Goal: Transaction & Acquisition: Book appointment/travel/reservation

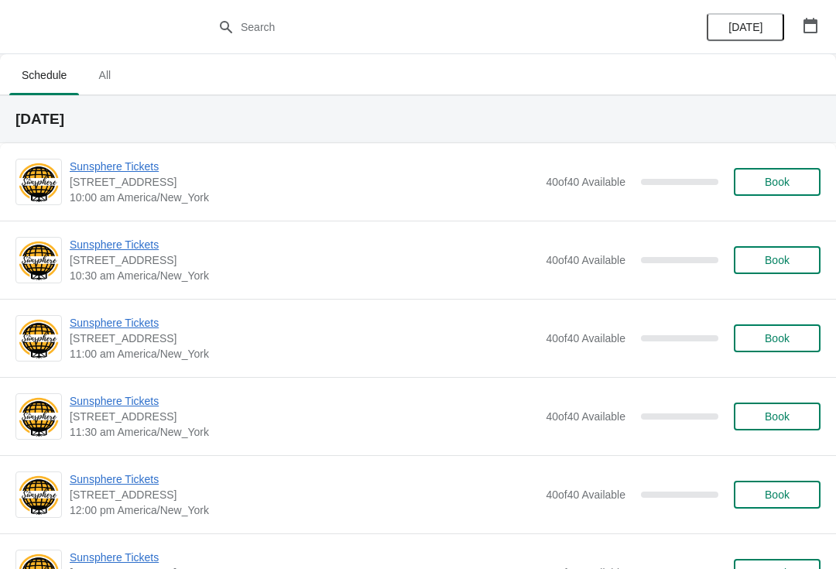
click at [790, 187] on span "Book" at bounding box center [777, 182] width 25 height 12
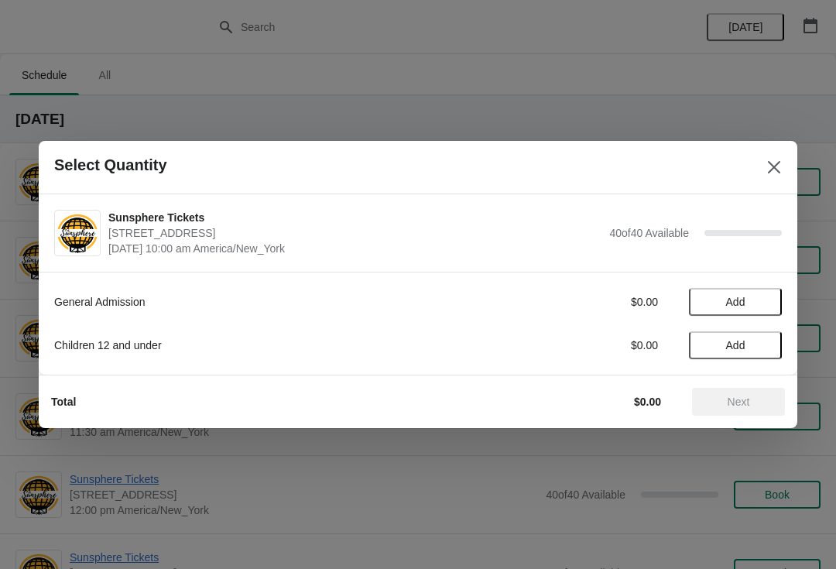
click at [763, 302] on span "Add" at bounding box center [735, 302] width 65 height 12
click at [765, 301] on icon at bounding box center [762, 302] width 16 height 16
click at [765, 345] on span "Add" at bounding box center [735, 345] width 65 height 12
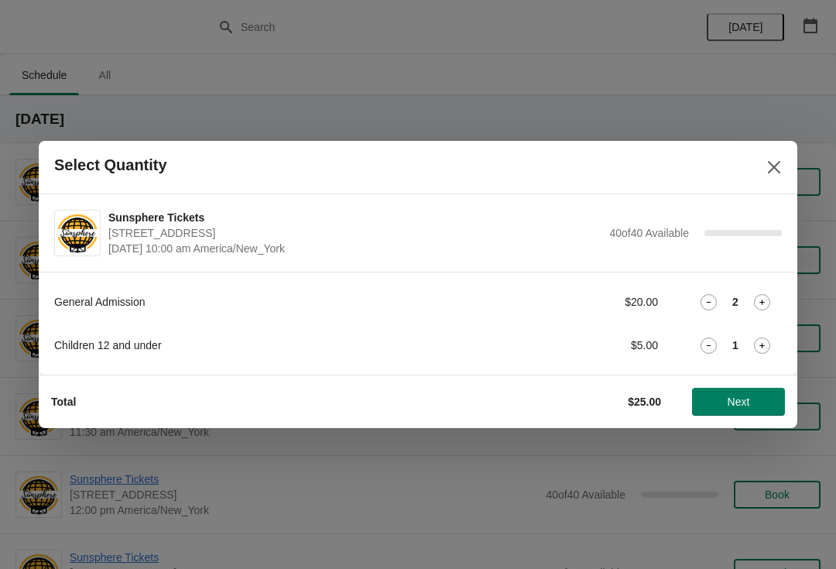
click at [749, 400] on span "Next" at bounding box center [739, 402] width 22 height 12
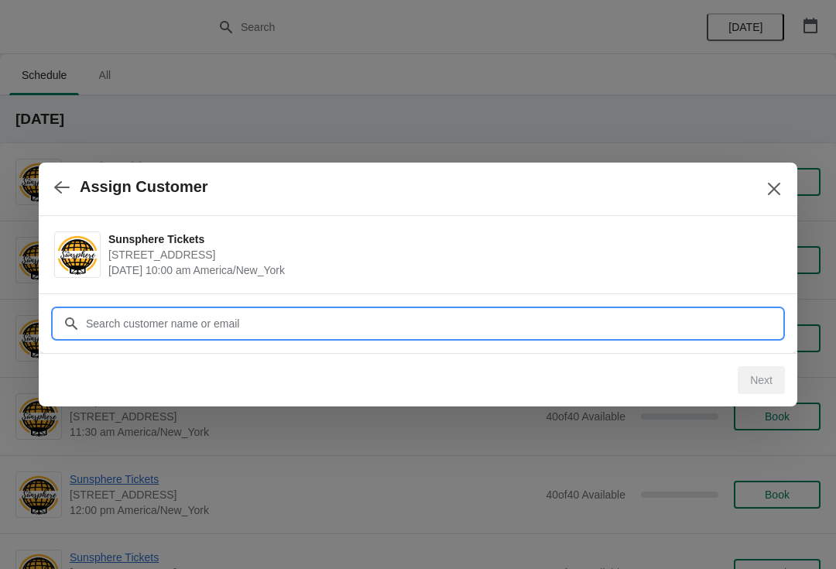
click at [691, 311] on input "Customer" at bounding box center [433, 324] width 697 height 28
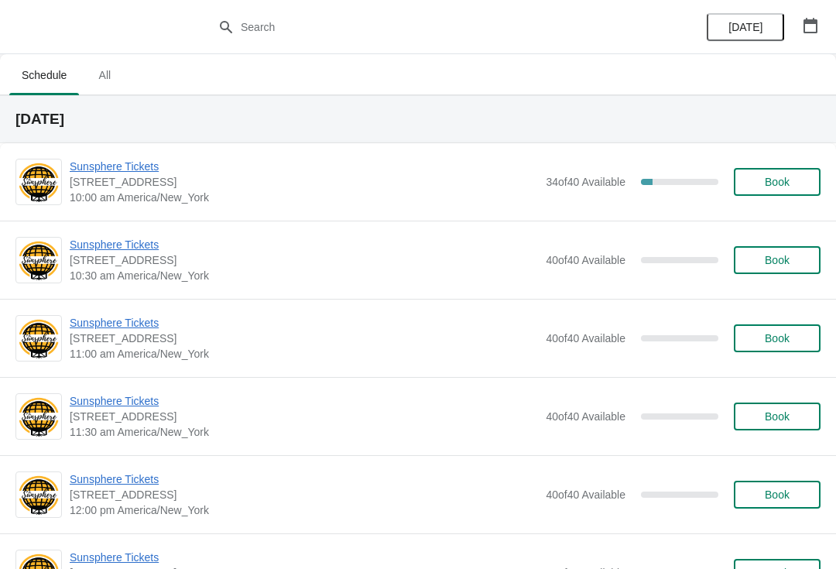
click at [811, 173] on button "Book" at bounding box center [777, 182] width 87 height 28
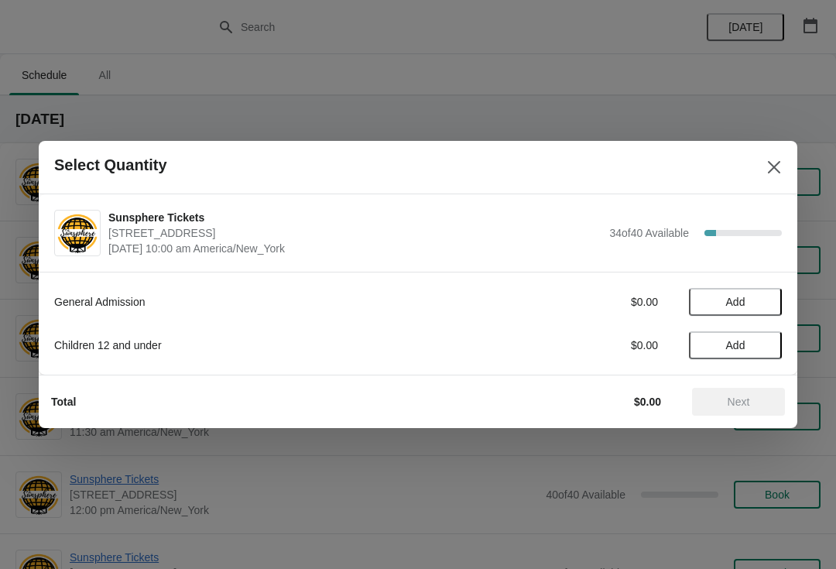
click at [755, 307] on span "Add" at bounding box center [735, 302] width 65 height 12
click at [761, 303] on icon at bounding box center [762, 302] width 16 height 16
click at [768, 300] on icon at bounding box center [762, 302] width 16 height 16
click at [765, 304] on icon at bounding box center [762, 302] width 16 height 16
click at [759, 348] on span "Add" at bounding box center [735, 345] width 65 height 12
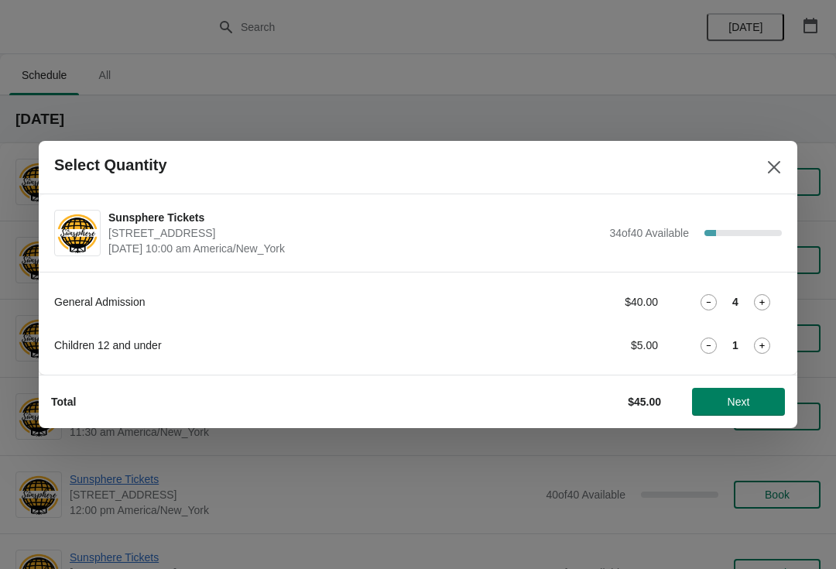
click at [763, 351] on icon at bounding box center [762, 346] width 16 height 16
click at [749, 405] on span "Next" at bounding box center [739, 402] width 22 height 12
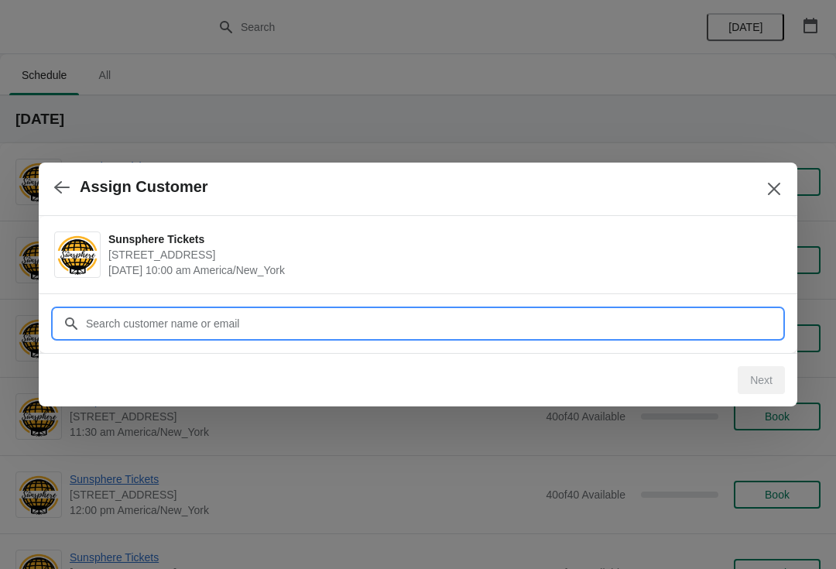
click at [633, 316] on input "Customer" at bounding box center [433, 324] width 697 height 28
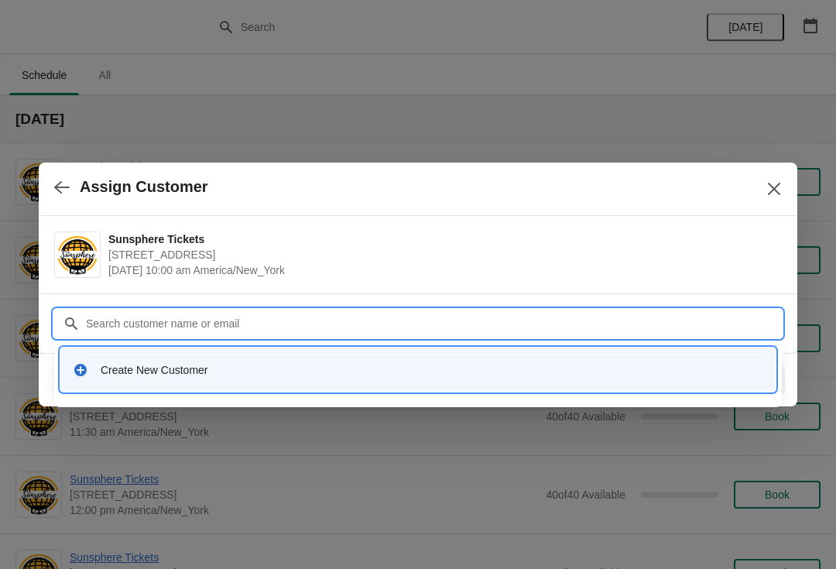
click at [303, 352] on div "Create New Customer" at bounding box center [417, 370] width 715 height 44
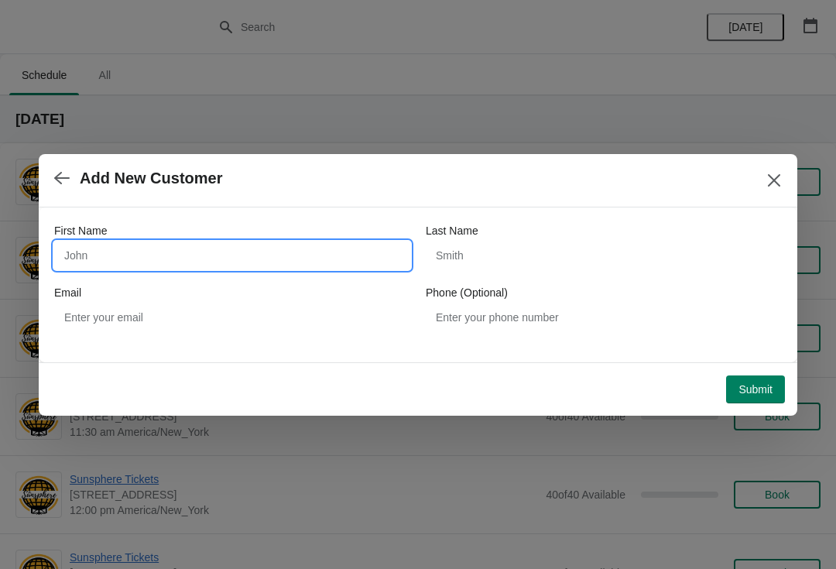
click at [225, 258] on input "First Name" at bounding box center [232, 256] width 356 height 28
type input "W"
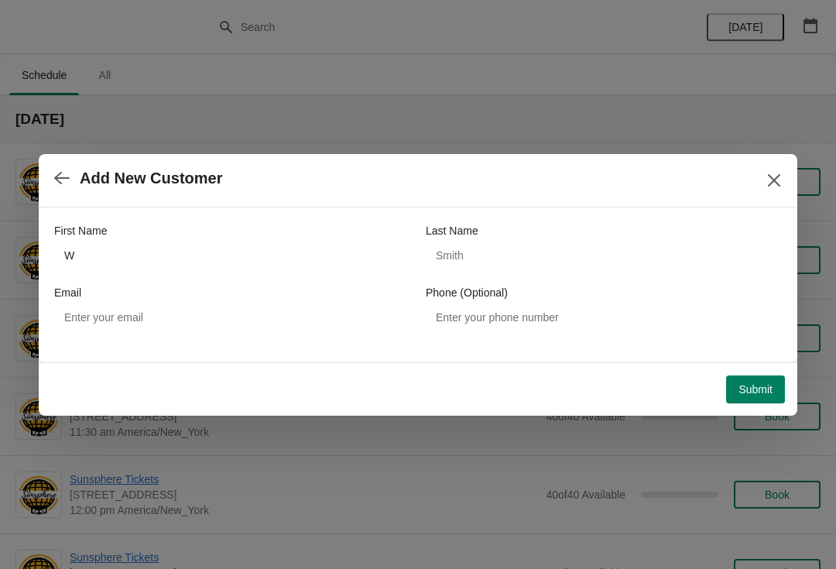
click at [741, 372] on div "Submit" at bounding box center [415, 386] width 740 height 34
click at [757, 400] on button "Submit" at bounding box center [755, 389] width 59 height 28
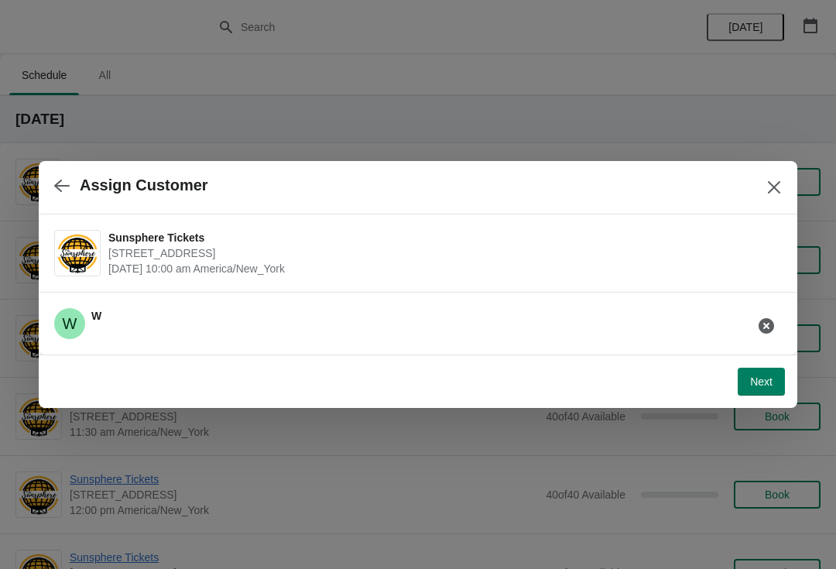
click at [762, 382] on span "Next" at bounding box center [761, 381] width 22 height 12
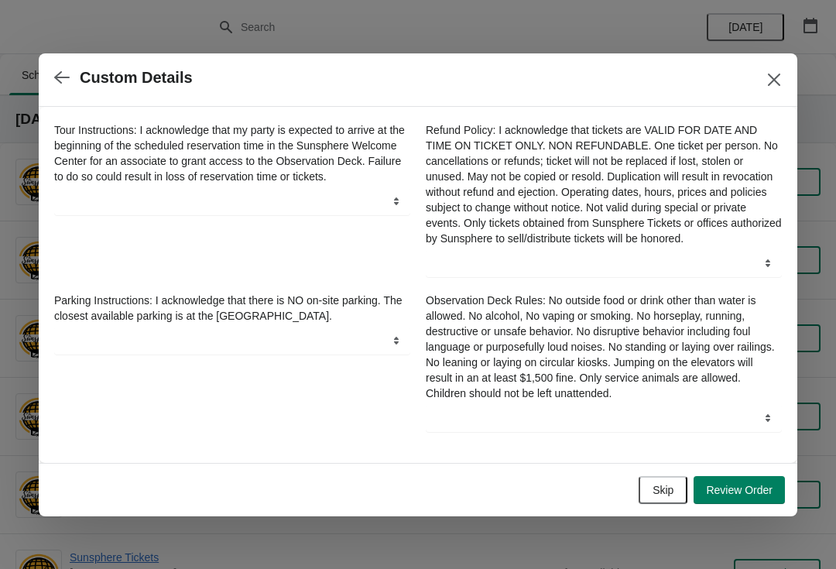
click at [677, 485] on button "Skip" at bounding box center [663, 490] width 49 height 28
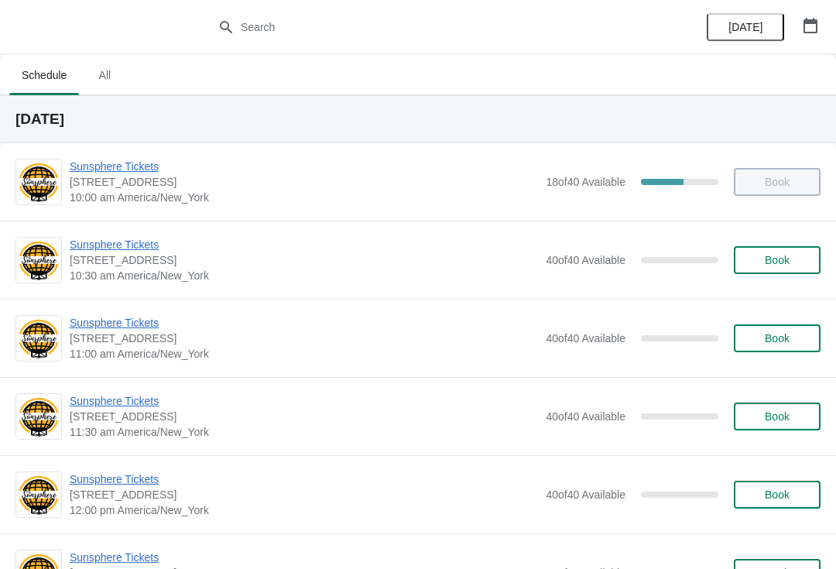
click at [755, 271] on button "Book" at bounding box center [777, 260] width 87 height 28
click at [796, 242] on div "Sunsphere Tickets 810 Clinch Avenue, Knoxville, TN, USA 10:30 am America/New_Yo…" at bounding box center [445, 260] width 751 height 46
click at [774, 247] on button "Book" at bounding box center [777, 260] width 87 height 28
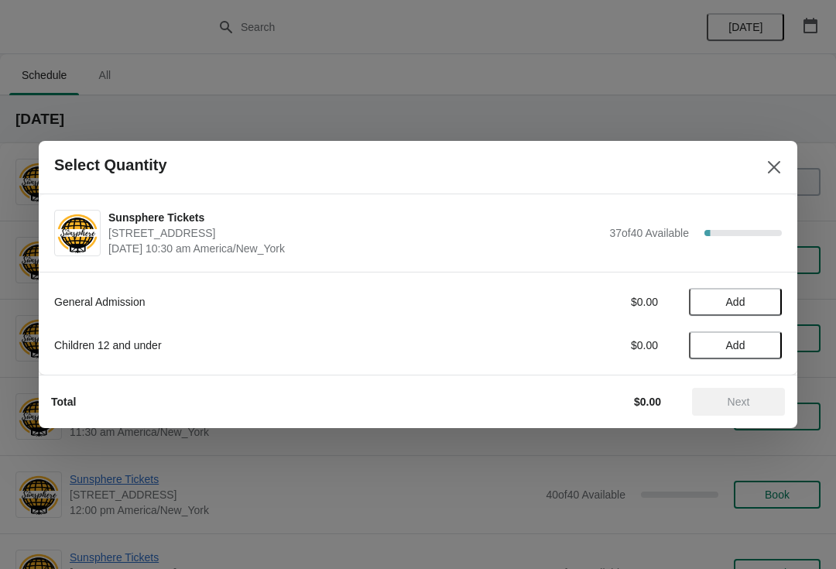
click at [762, 304] on span "Add" at bounding box center [735, 302] width 65 height 12
click at [763, 309] on icon at bounding box center [762, 302] width 16 height 16
click at [739, 396] on span "Next" at bounding box center [739, 402] width 22 height 12
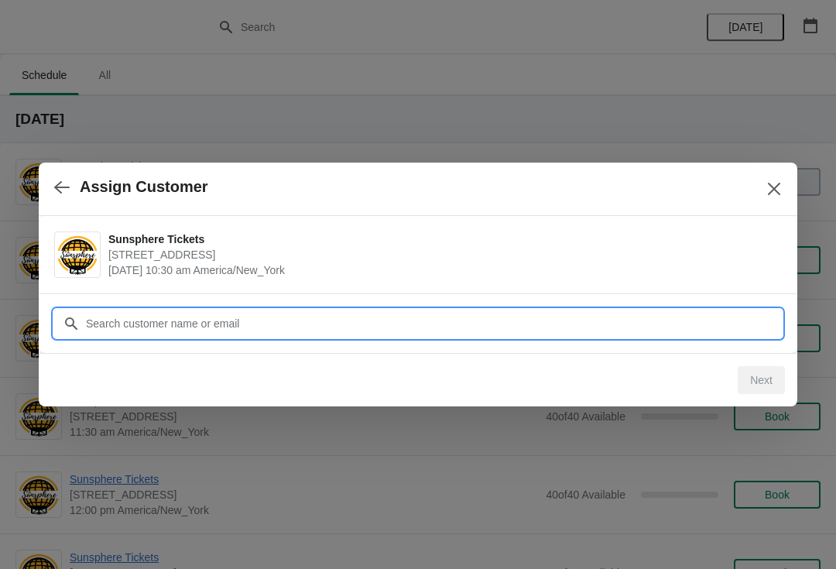
click at [683, 324] on input "Customer" at bounding box center [433, 324] width 697 height 28
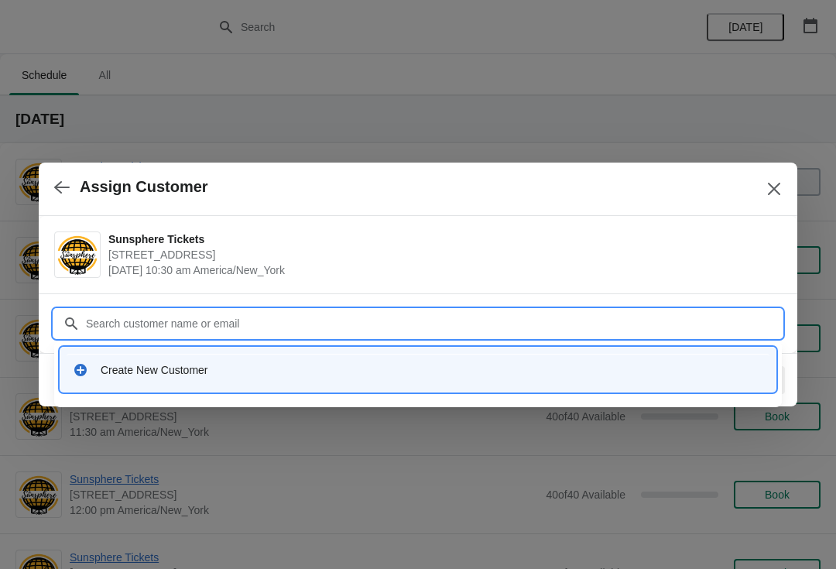
click at [363, 367] on div "Create New Customer" at bounding box center [432, 369] width 663 height 15
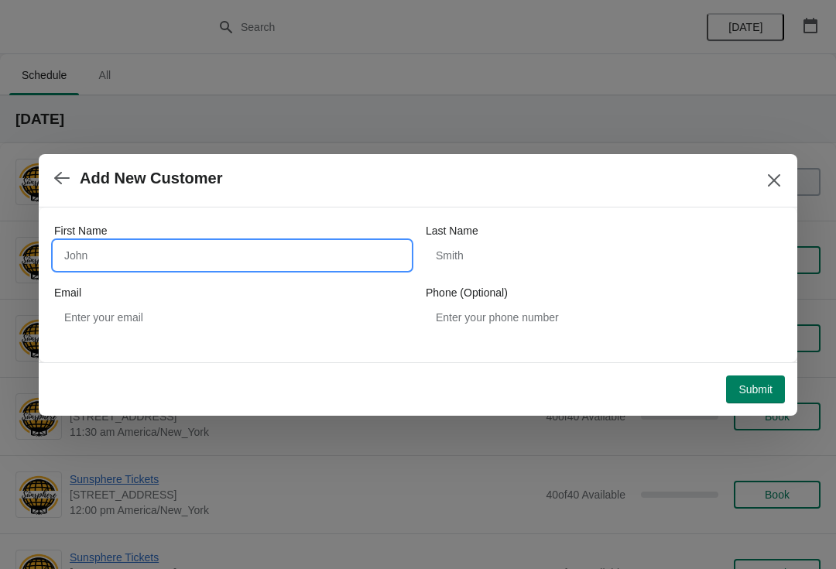
click at [261, 268] on input "First Name" at bounding box center [232, 256] width 356 height 28
type input "W"
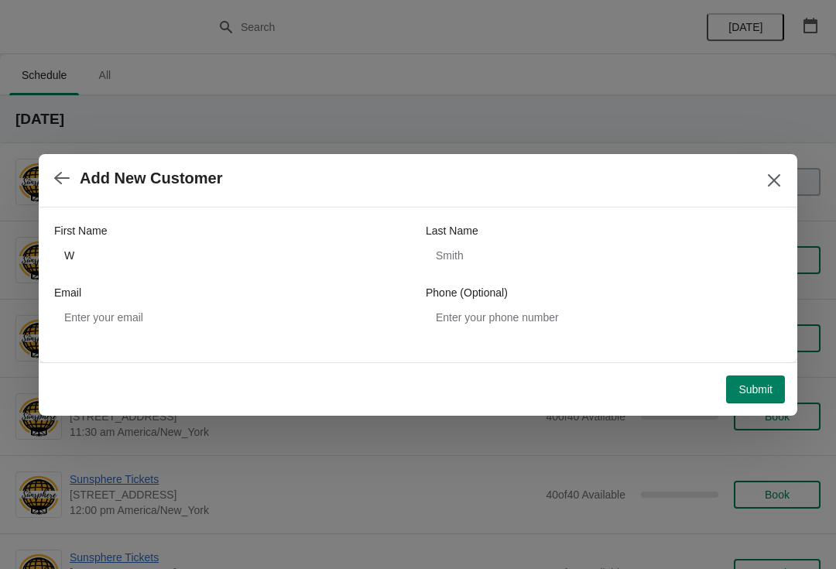
click at [756, 389] on span "Submit" at bounding box center [756, 389] width 34 height 12
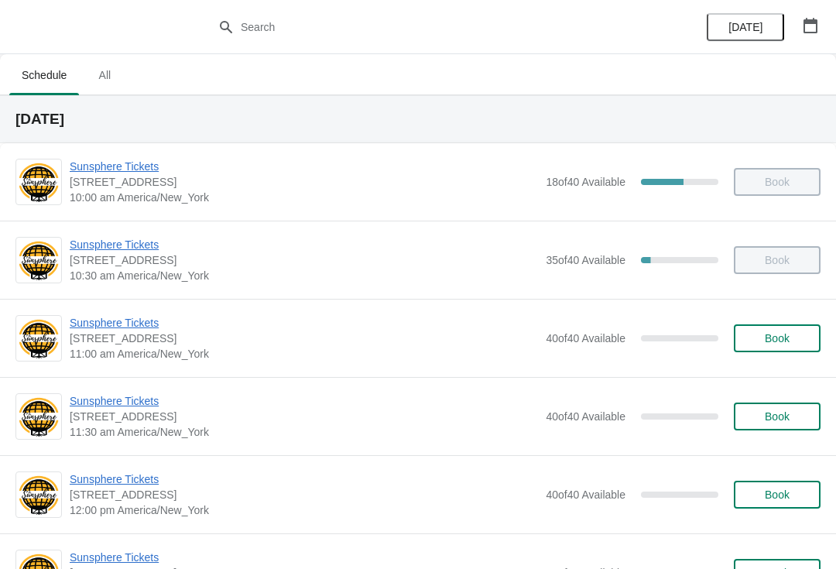
click at [784, 347] on button "Book" at bounding box center [777, 338] width 87 height 28
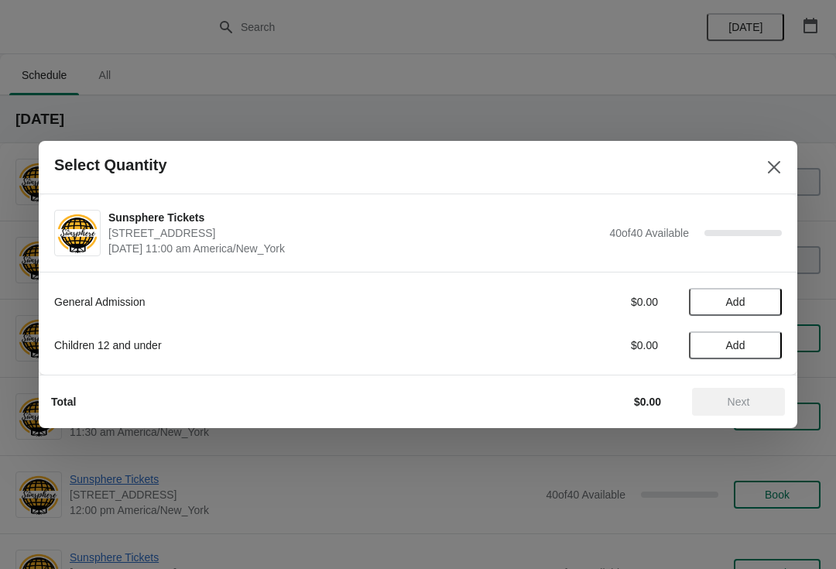
click at [752, 307] on span "Add" at bounding box center [735, 302] width 65 height 12
click at [763, 390] on button "Next" at bounding box center [738, 402] width 93 height 28
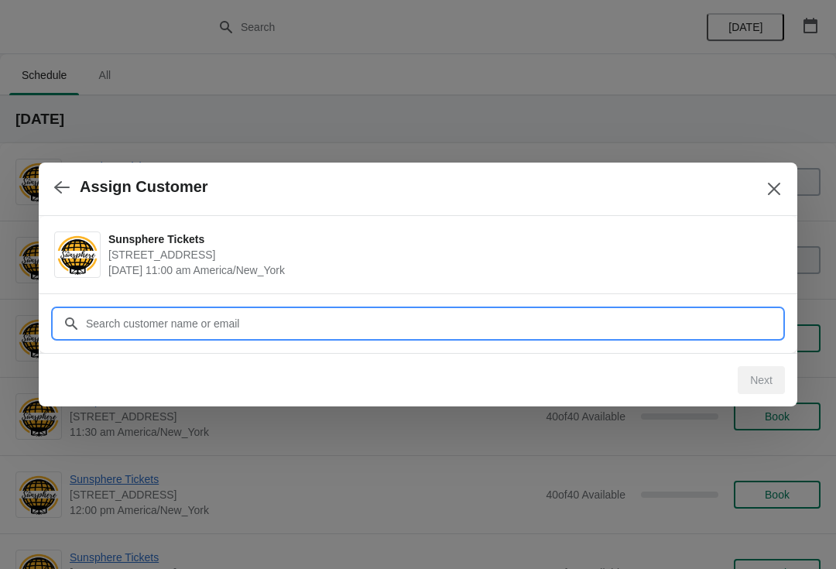
click at [525, 327] on input "Customer" at bounding box center [433, 324] width 697 height 28
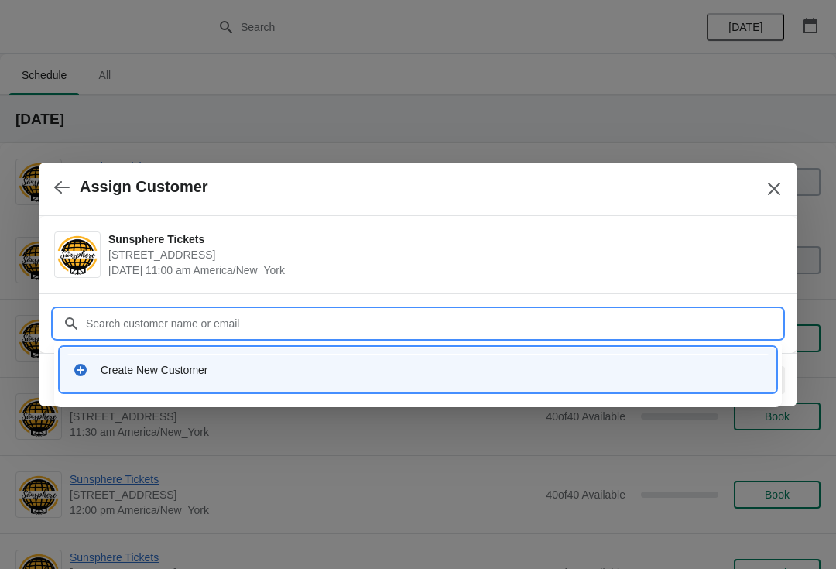
click at [324, 389] on div "Create New Customer" at bounding box center [417, 370] width 715 height 44
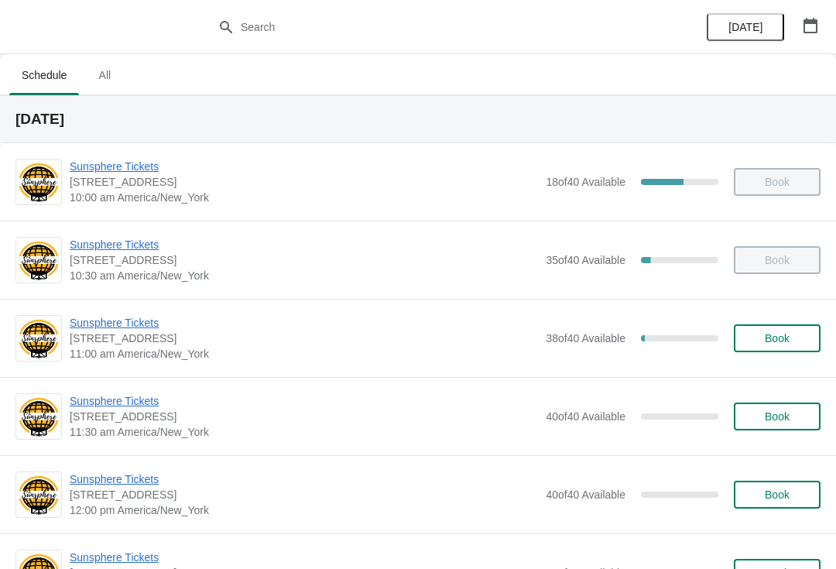
click at [787, 349] on button "Book" at bounding box center [777, 338] width 87 height 28
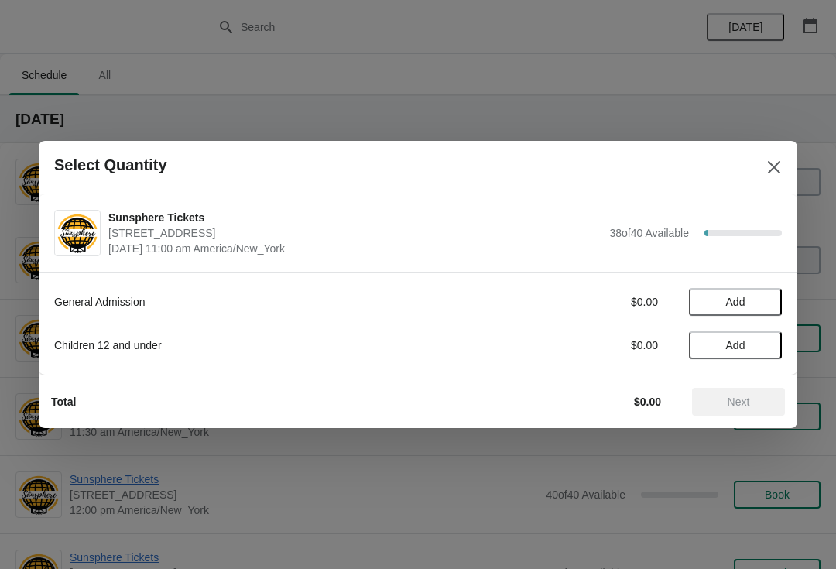
click at [765, 314] on button "Add" at bounding box center [735, 302] width 93 height 28
click at [754, 396] on span "Next" at bounding box center [739, 402] width 68 height 12
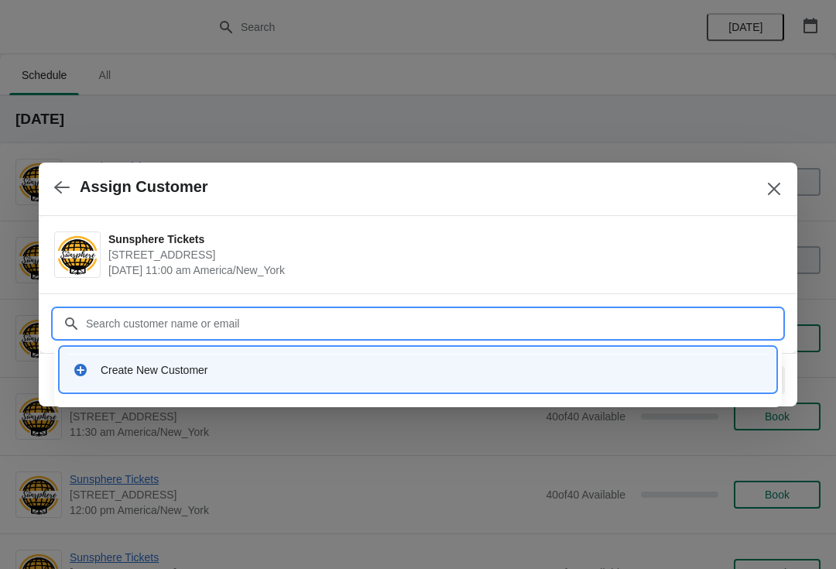
click at [309, 358] on div "Create New Customer" at bounding box center [418, 370] width 703 height 32
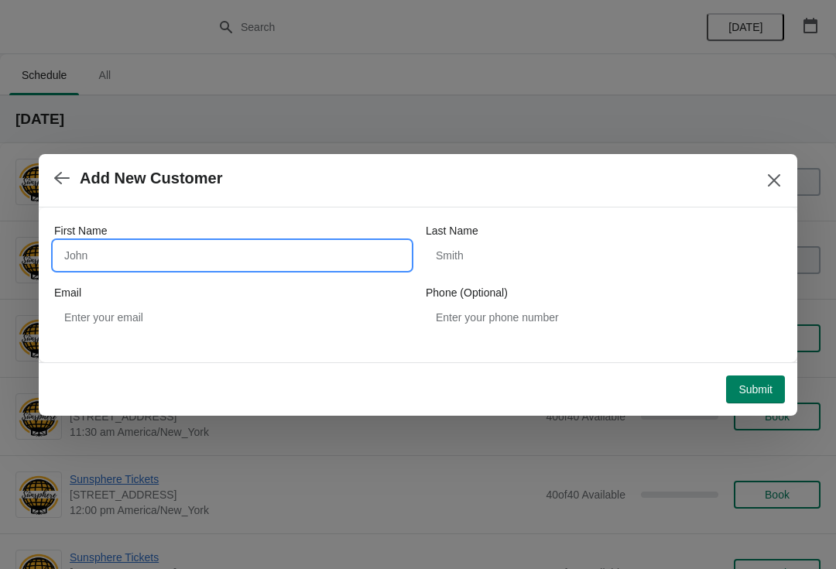
click at [225, 261] on input "First Name" at bounding box center [232, 256] width 356 height 28
type input "W"
click at [739, 365] on div "Submit" at bounding box center [412, 383] width 746 height 40
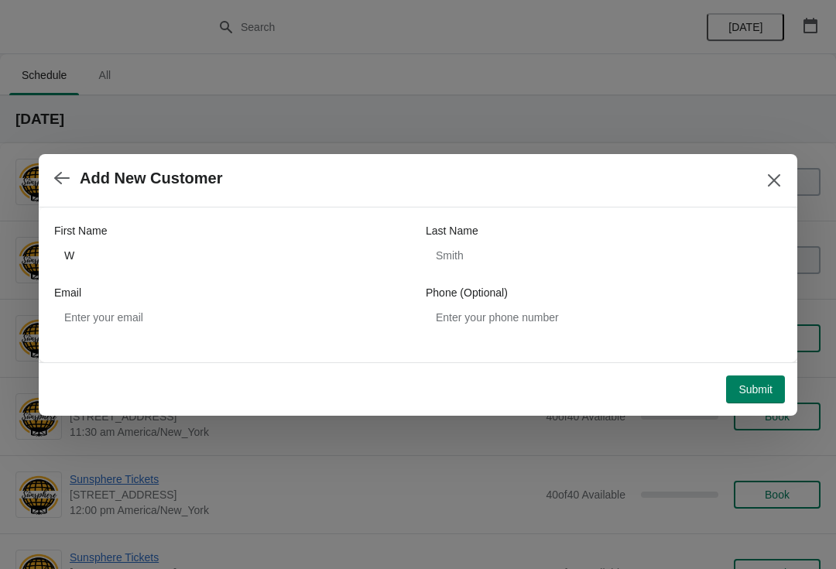
click at [765, 391] on span "Submit" at bounding box center [756, 389] width 34 height 12
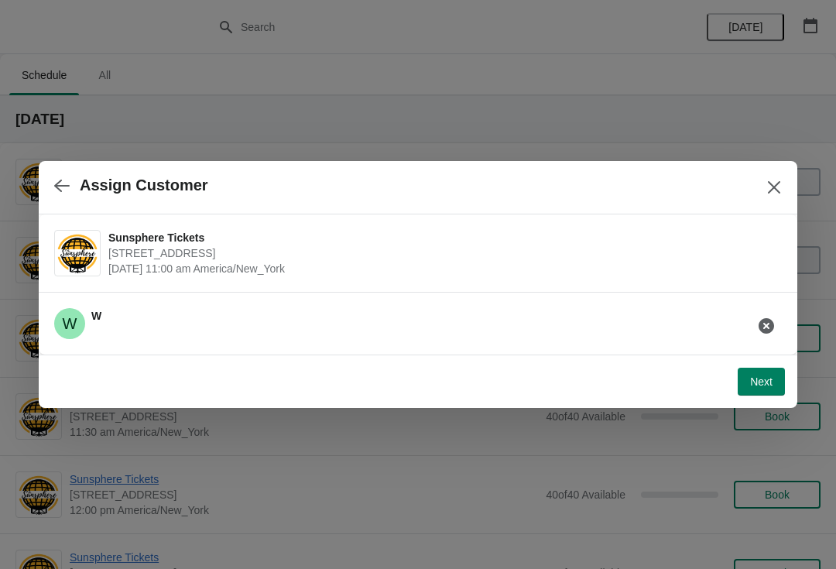
click at [766, 383] on span "Next" at bounding box center [761, 381] width 22 height 12
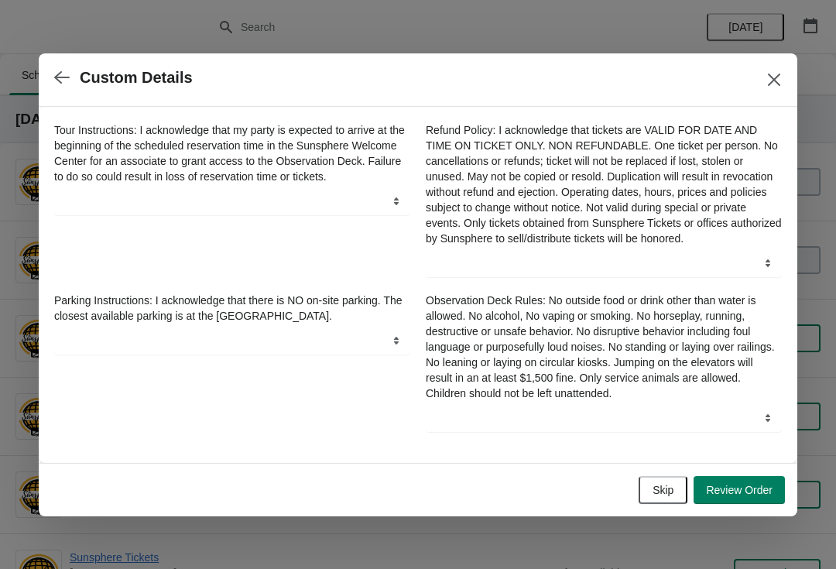
click at [666, 485] on button "Skip" at bounding box center [663, 490] width 49 height 28
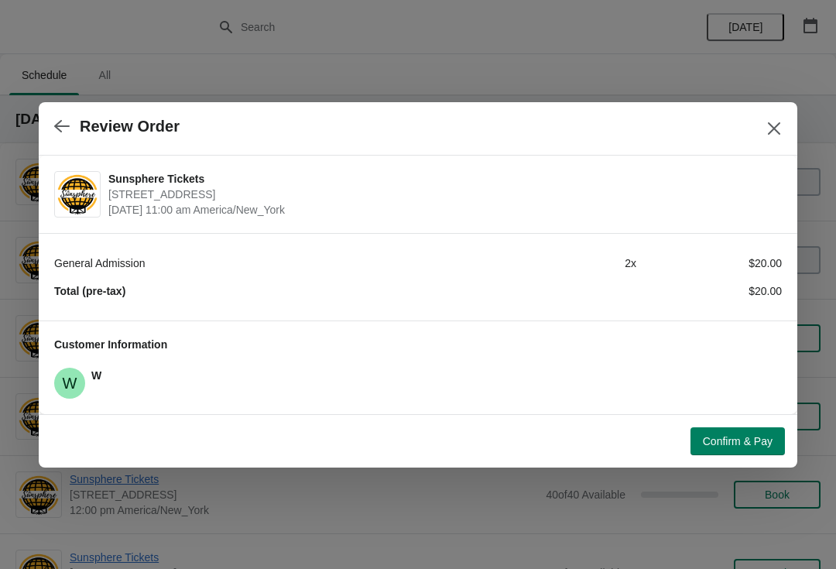
click at [727, 445] on span "Confirm & Pay" at bounding box center [738, 441] width 70 height 12
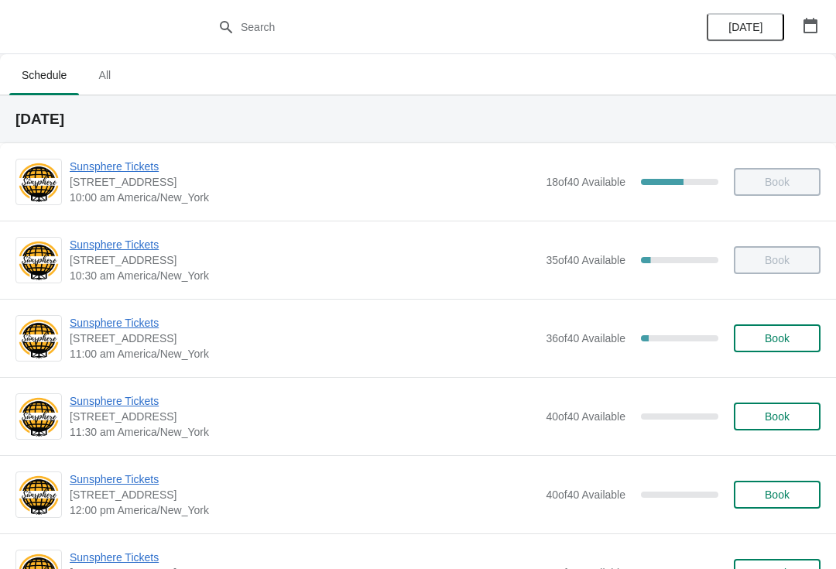
click at [787, 338] on span "Book" at bounding box center [777, 338] width 25 height 12
click at [797, 334] on span "Book" at bounding box center [777, 338] width 59 height 12
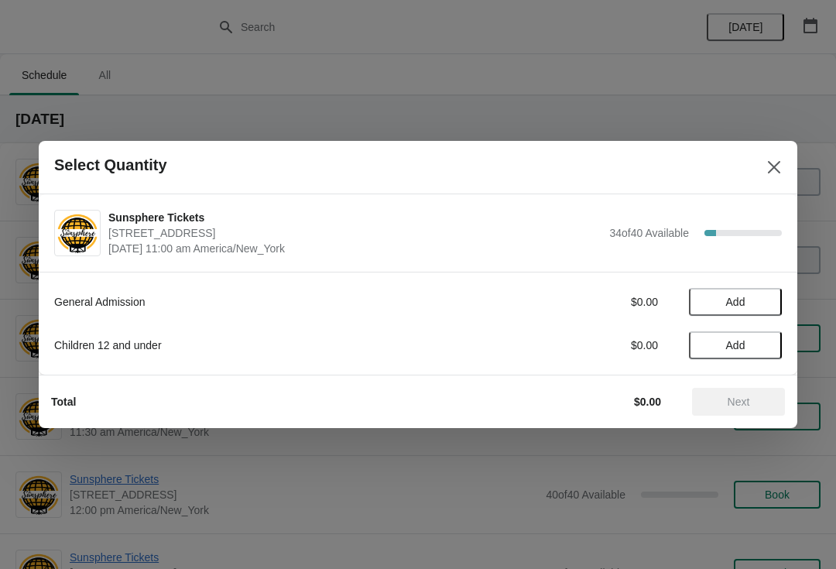
click at [752, 314] on button "Add" at bounding box center [735, 302] width 93 height 28
click at [743, 392] on button "Next" at bounding box center [738, 402] width 93 height 28
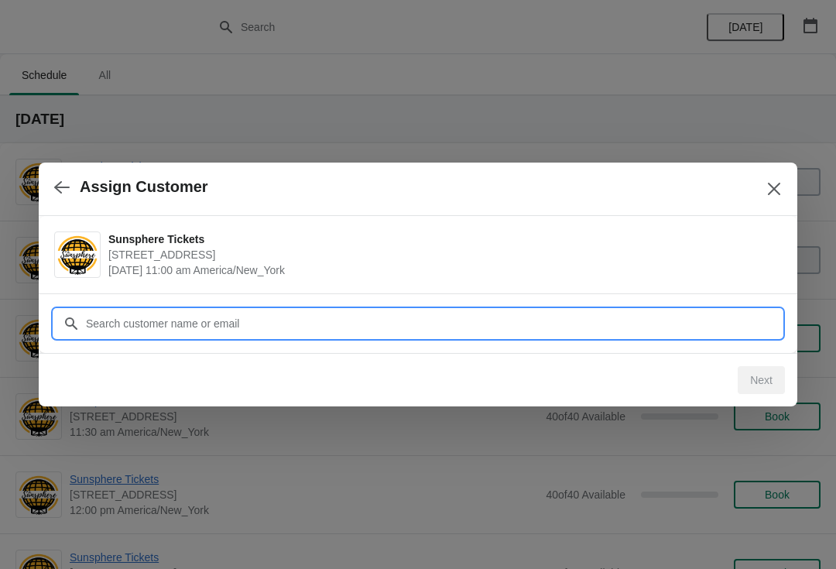
click at [713, 331] on input "Customer" at bounding box center [433, 324] width 697 height 28
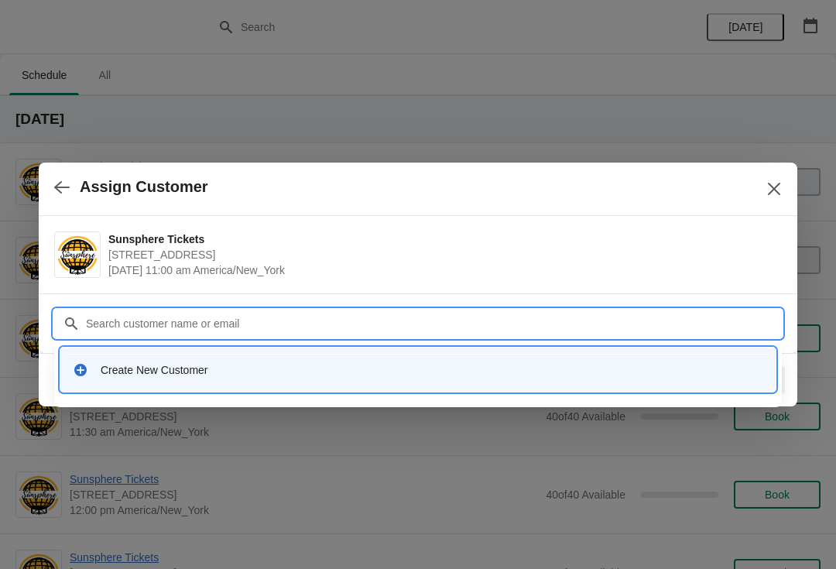
click at [283, 356] on div "Create New Customer" at bounding box center [418, 370] width 703 height 32
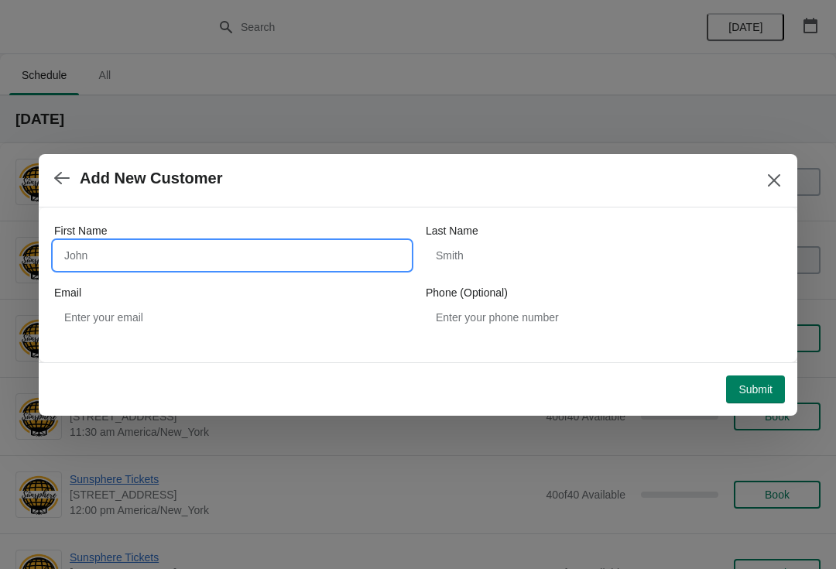
click at [159, 263] on input "First Name" at bounding box center [232, 256] width 356 height 28
type input "W"
click at [751, 372] on div "Submit" at bounding box center [415, 386] width 740 height 34
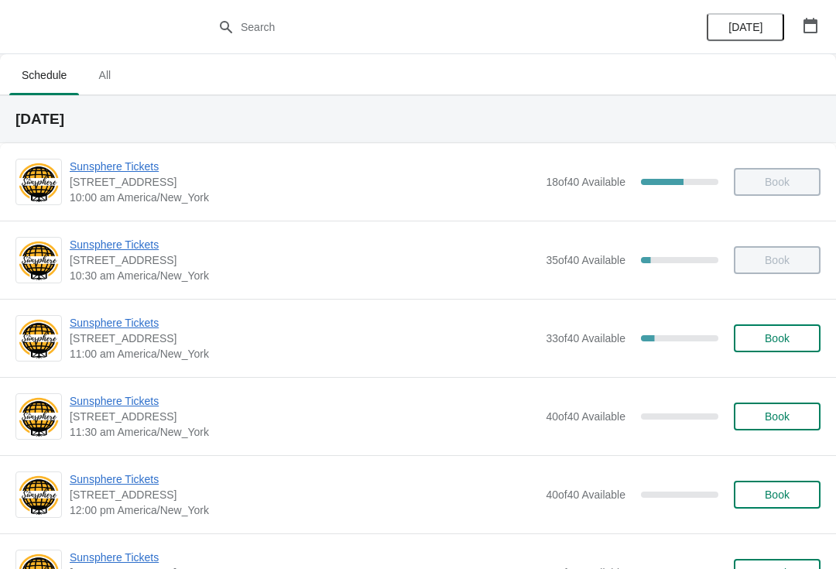
click at [795, 335] on span "Book" at bounding box center [777, 338] width 59 height 12
click at [783, 400] on div "Sunsphere Tickets 810 Clinch Avenue, Knoxville, TN, USA 11:30 am America/New_Yo…" at bounding box center [445, 416] width 751 height 46
click at [788, 423] on span "Book" at bounding box center [777, 416] width 25 height 12
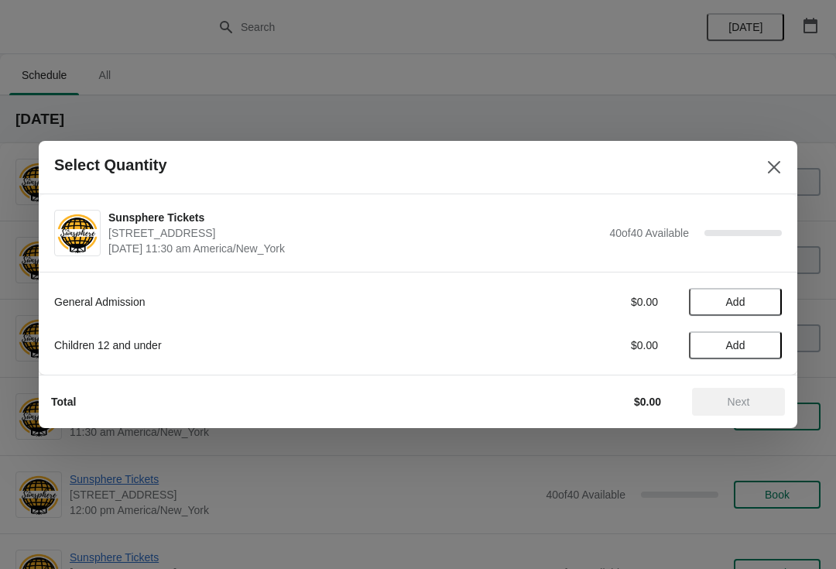
click at [761, 303] on span "Add" at bounding box center [735, 302] width 65 height 12
click at [765, 305] on icon at bounding box center [762, 302] width 16 height 16
click at [759, 350] on span "Add" at bounding box center [735, 345] width 65 height 12
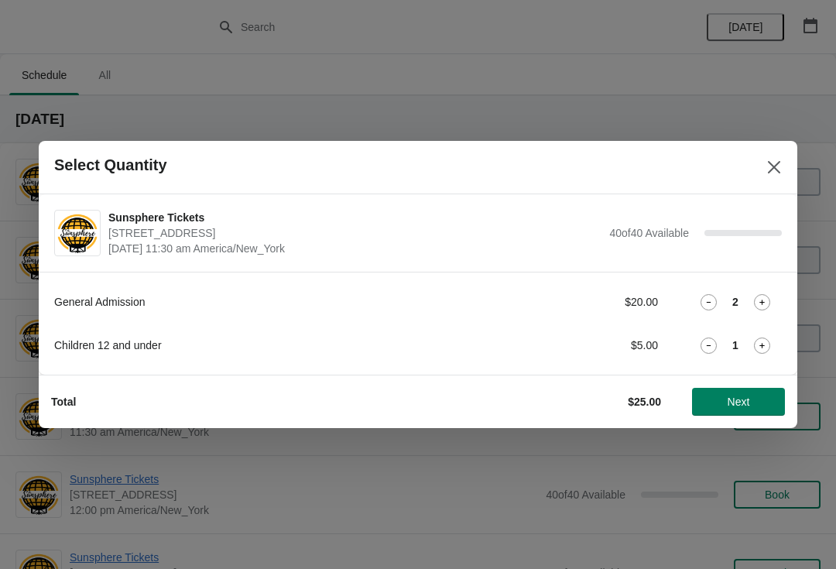
click at [750, 402] on span "Next" at bounding box center [739, 402] width 22 height 12
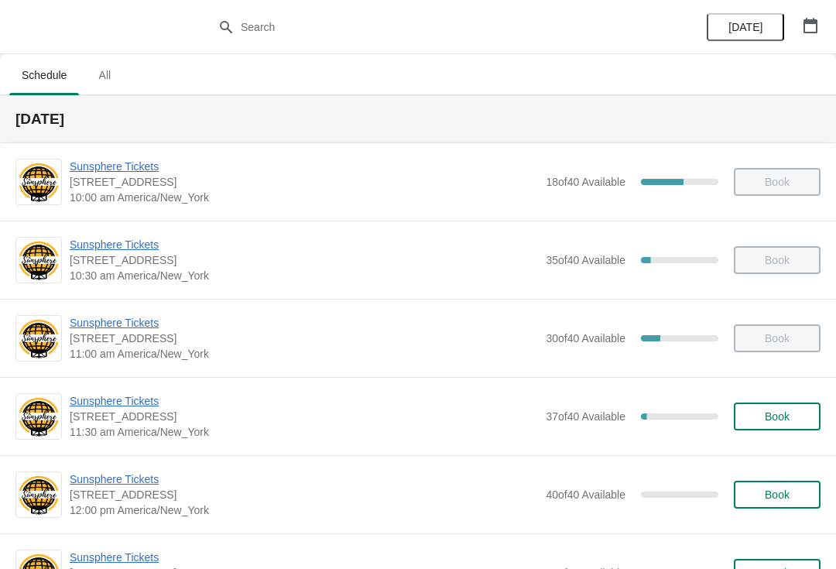
click at [787, 411] on span "Book" at bounding box center [777, 416] width 25 height 12
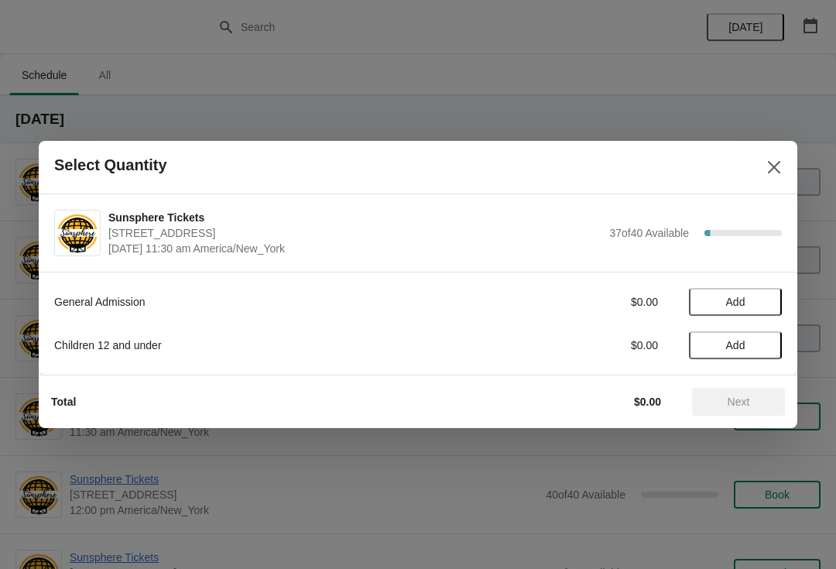
click at [760, 310] on button "Add" at bounding box center [735, 302] width 93 height 28
click at [741, 410] on button "Next" at bounding box center [738, 402] width 93 height 28
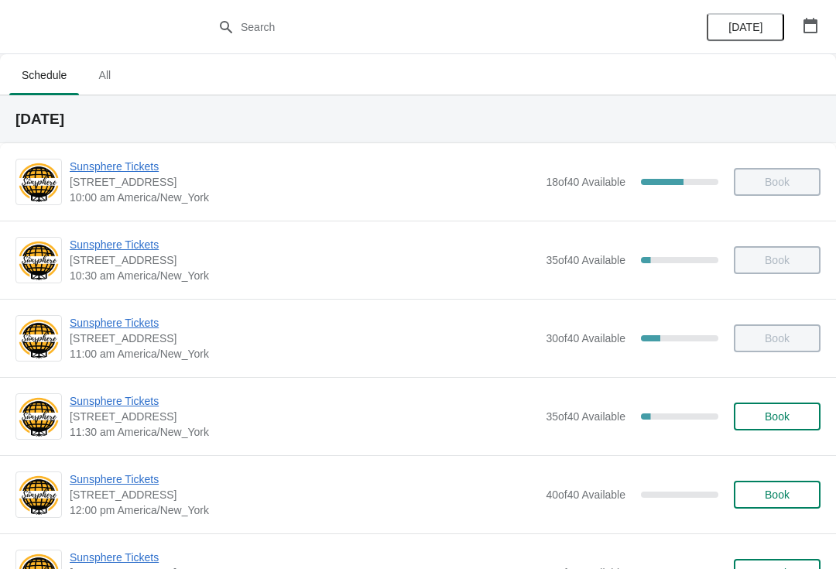
click at [774, 414] on span "Book" at bounding box center [777, 416] width 25 height 12
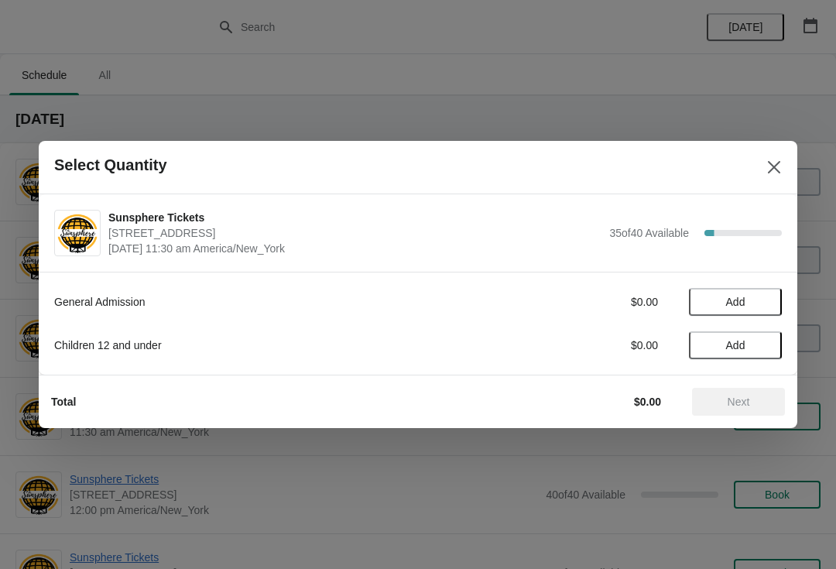
click at [767, 305] on span "Add" at bounding box center [735, 302] width 65 height 12
click at [767, 299] on icon at bounding box center [762, 302] width 16 height 16
click at [744, 400] on span "Next" at bounding box center [739, 402] width 22 height 12
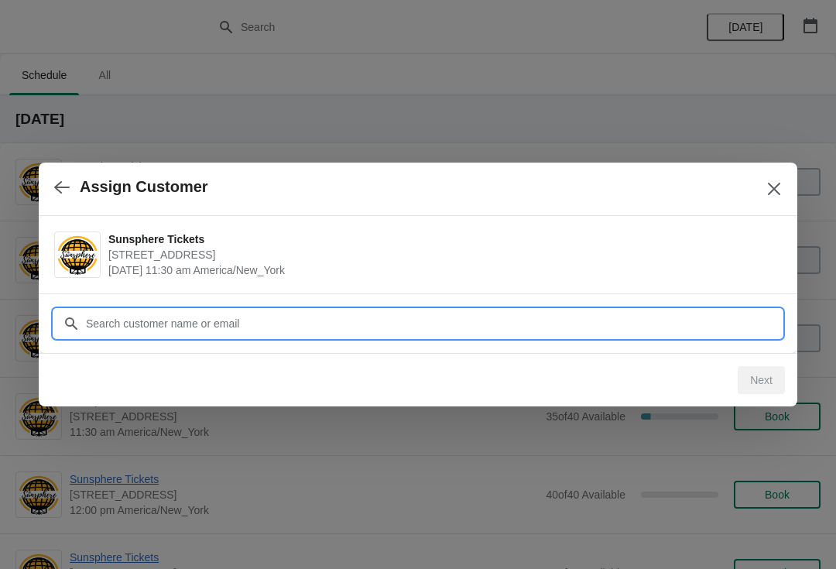
click at [710, 326] on input "Customer" at bounding box center [433, 324] width 697 height 28
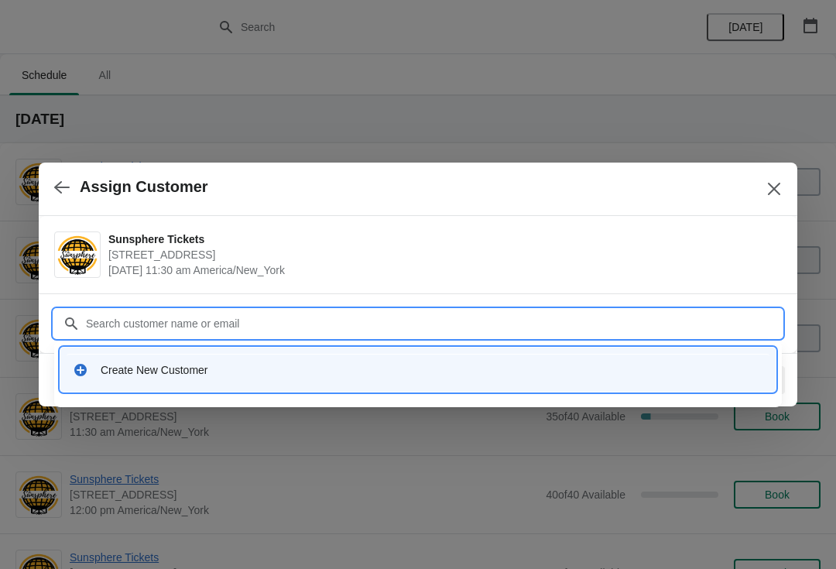
click at [379, 334] on input "Customer" at bounding box center [433, 324] width 697 height 28
click at [355, 389] on div "Create New Customer" at bounding box center [417, 370] width 715 height 44
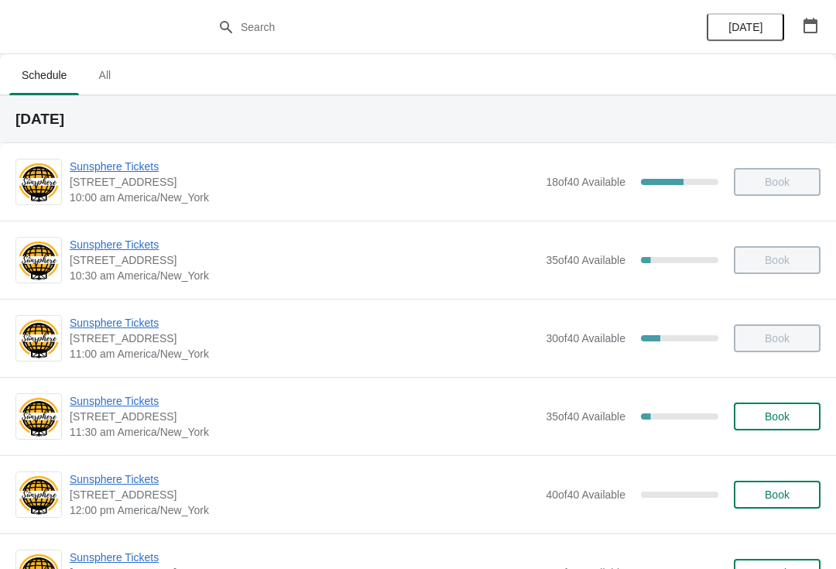
click at [769, 403] on button "Book" at bounding box center [777, 417] width 87 height 28
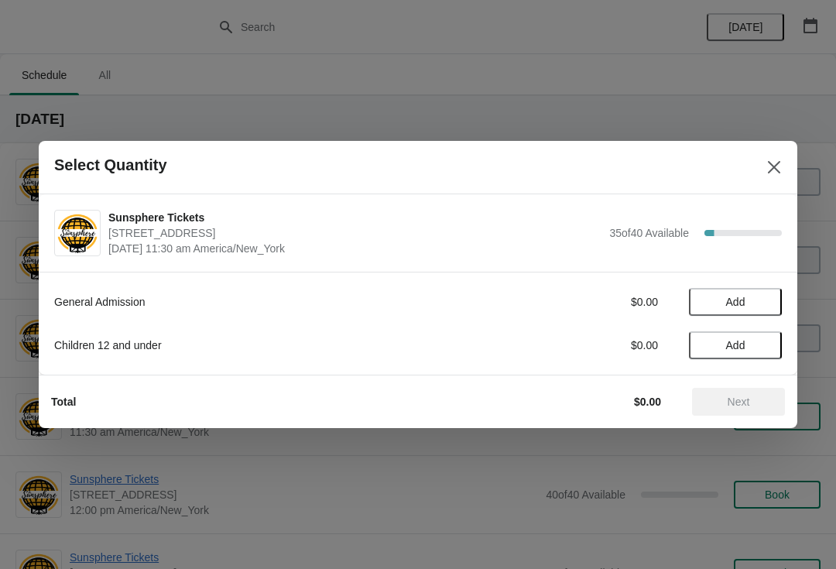
click at [742, 308] on span "Add" at bounding box center [735, 302] width 19 height 12
click at [763, 305] on icon at bounding box center [762, 302] width 16 height 16
click at [769, 303] on icon at bounding box center [762, 302] width 16 height 16
click at [764, 350] on span "Add" at bounding box center [735, 345] width 65 height 12
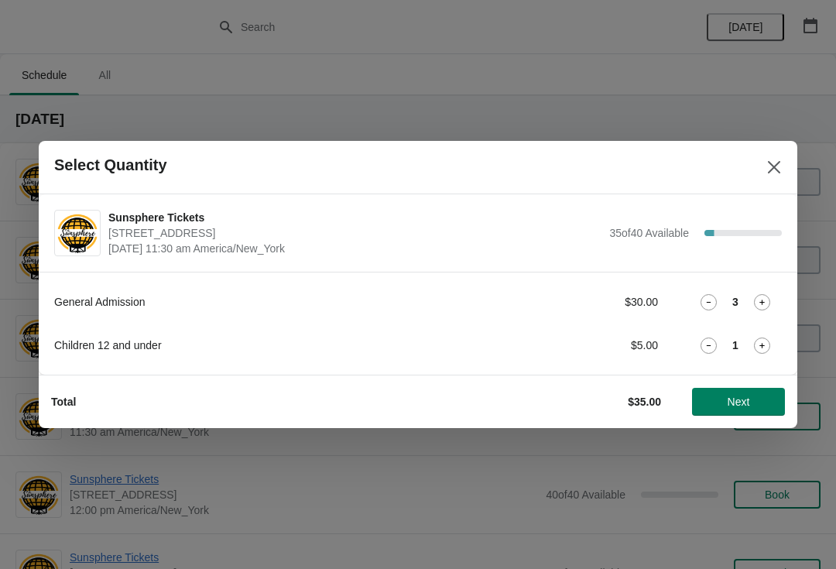
click at [767, 348] on icon at bounding box center [762, 346] width 16 height 16
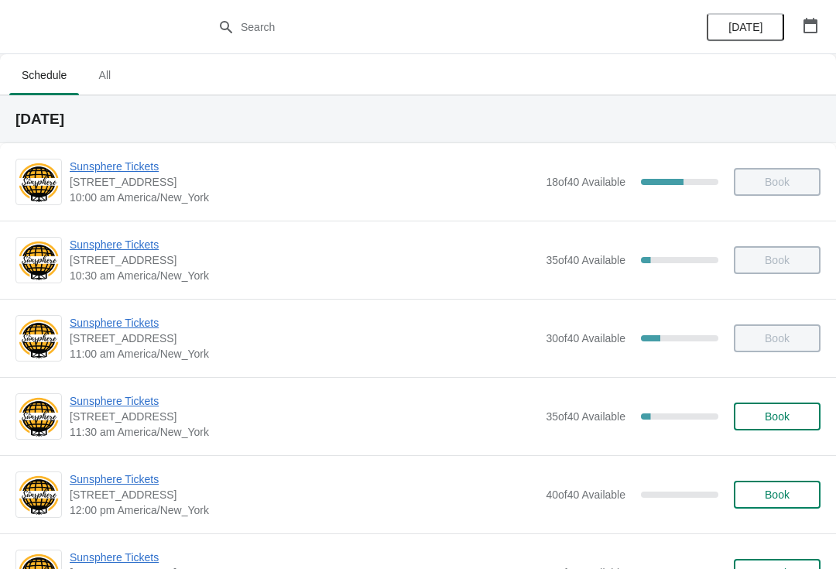
click at [791, 454] on div "Sunsphere Tickets [STREET_ADDRESS] 11:30 am America/New_York 35 of 40 Available…" at bounding box center [418, 416] width 836 height 78
click at [760, 430] on button "Book" at bounding box center [777, 417] width 87 height 28
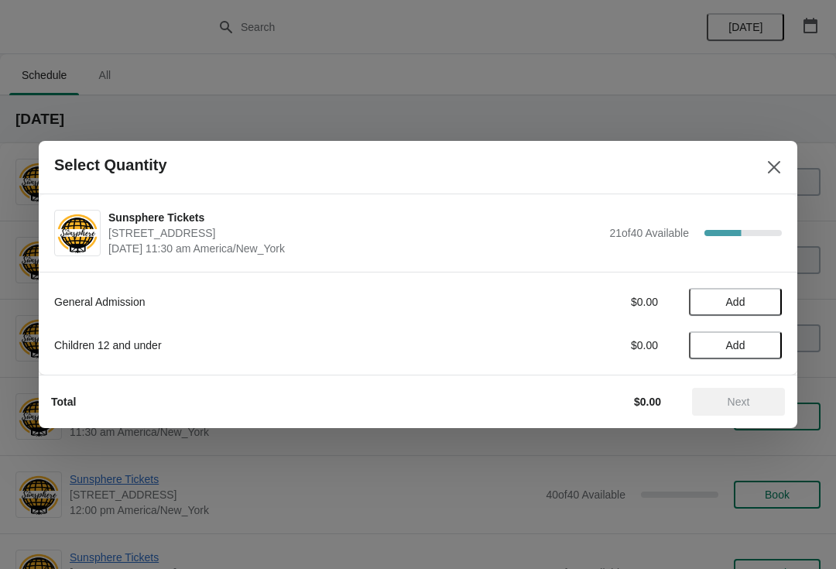
click at [751, 313] on button "Add" at bounding box center [735, 302] width 93 height 28
click at [766, 307] on icon at bounding box center [762, 302] width 16 height 16
click at [758, 338] on button "Add" at bounding box center [735, 345] width 93 height 28
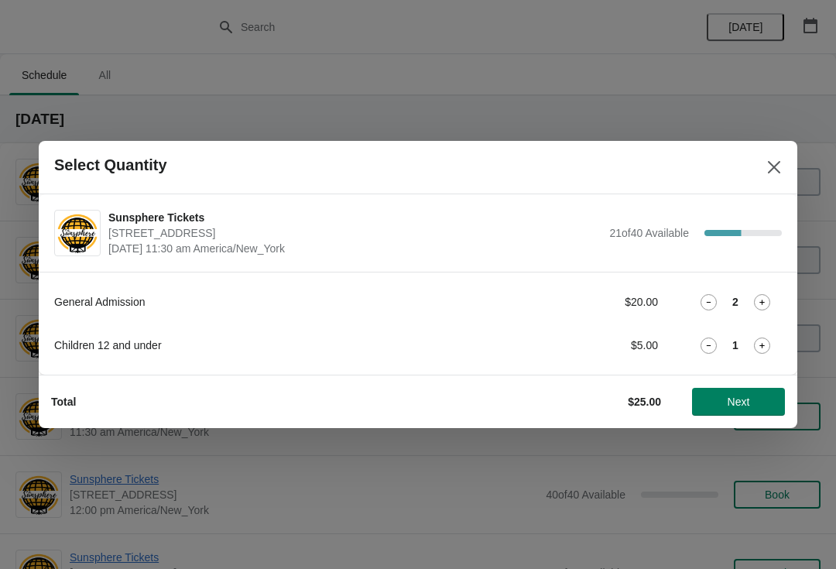
click at [757, 360] on div "General Admission $20.00 2 Children 12 and under $5.00 1" at bounding box center [418, 323] width 759 height 103
click at [768, 348] on icon at bounding box center [762, 346] width 16 height 16
click at [756, 389] on button "Next" at bounding box center [738, 402] width 93 height 28
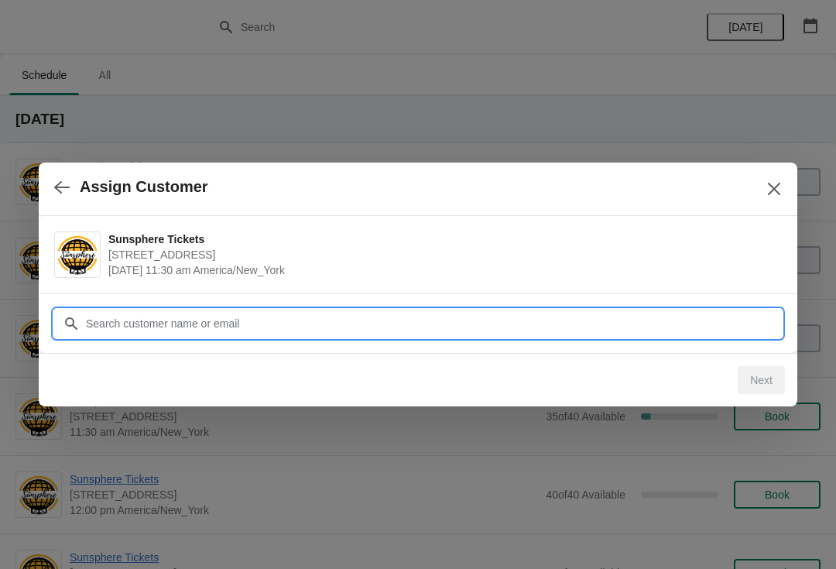
click at [687, 317] on input "Customer" at bounding box center [433, 324] width 697 height 28
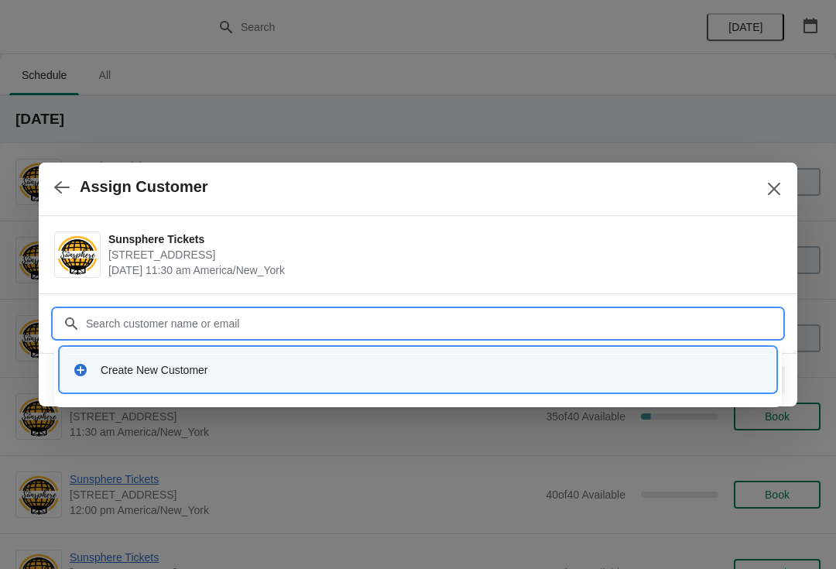
click at [362, 357] on div "Create New Customer" at bounding box center [418, 370] width 703 height 32
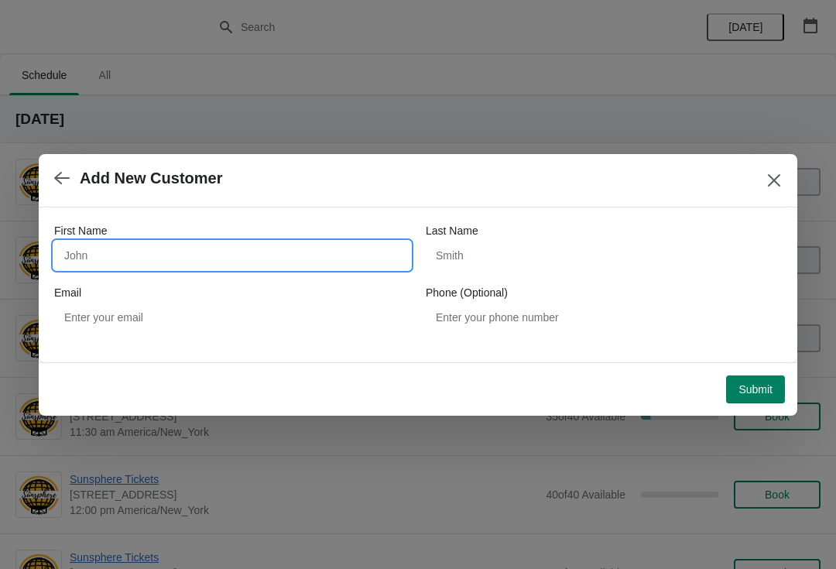
click at [244, 264] on input "First Name" at bounding box center [232, 256] width 356 height 28
type input "W"
click at [769, 369] on div "Submit" at bounding box center [415, 386] width 740 height 34
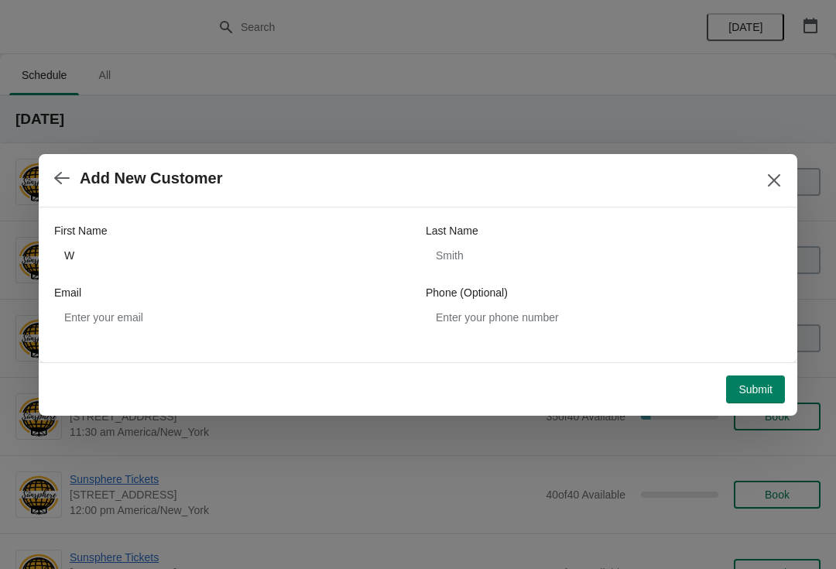
click at [761, 398] on button "Submit" at bounding box center [755, 389] width 59 height 28
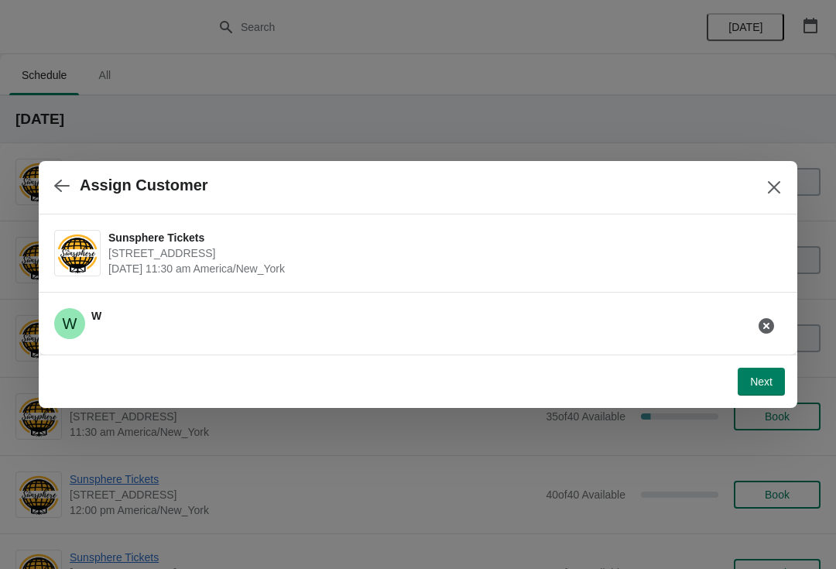
click at [774, 375] on button "Next" at bounding box center [761, 382] width 47 height 28
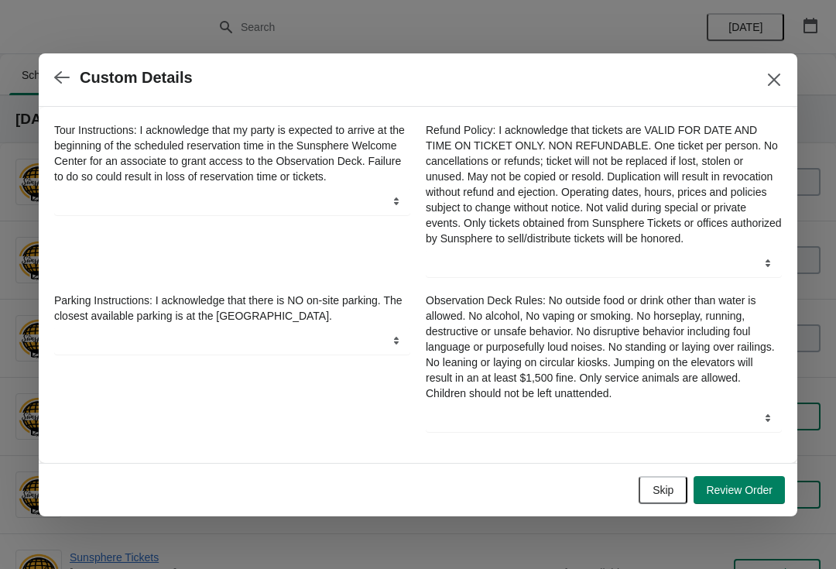
click at [654, 487] on button "Skip" at bounding box center [663, 490] width 49 height 28
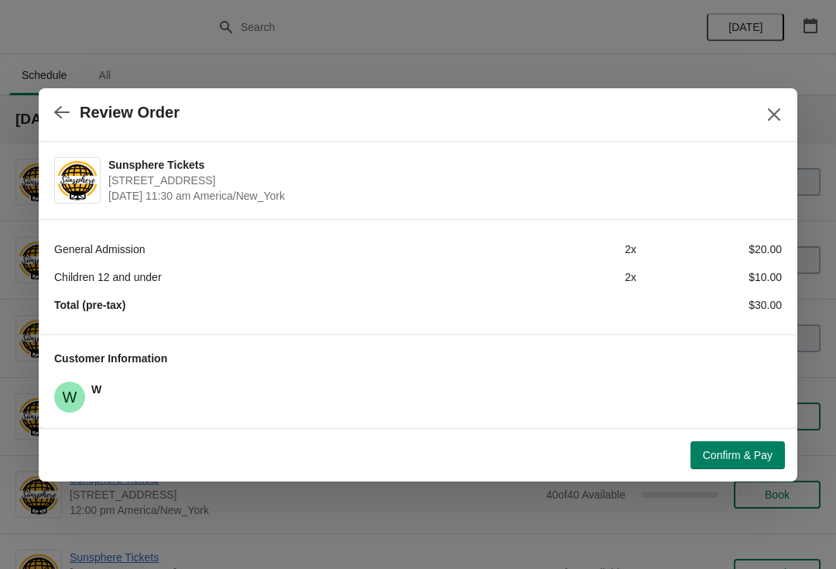
click at [722, 450] on span "Confirm & Pay" at bounding box center [738, 455] width 70 height 12
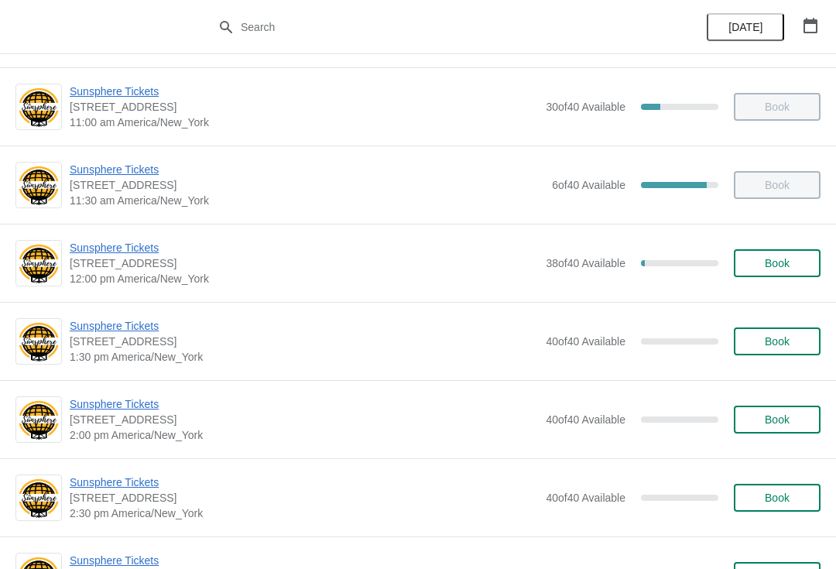
scroll to position [236, 0]
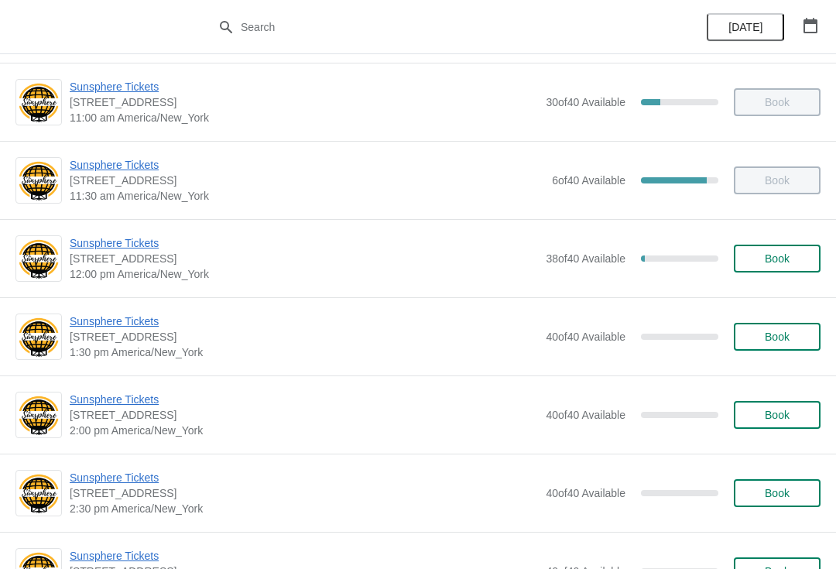
click at [770, 327] on button "Book" at bounding box center [777, 337] width 87 height 28
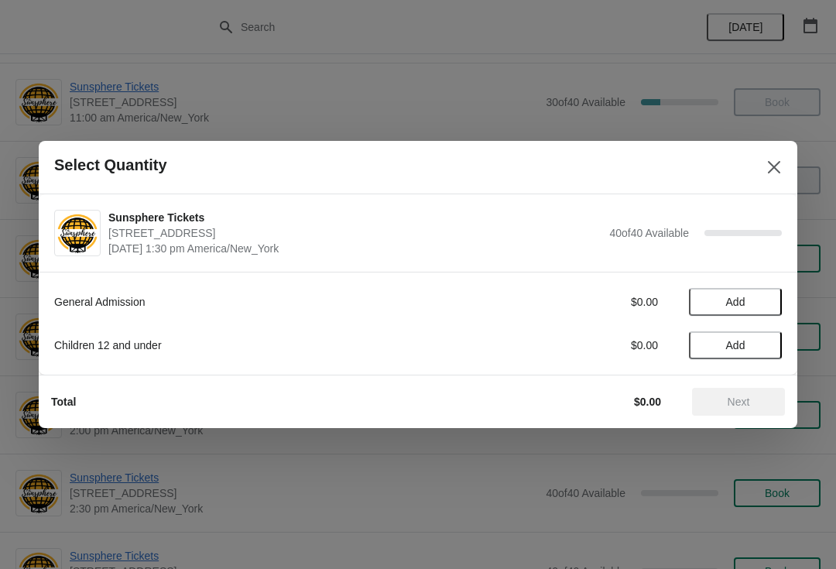
click at [751, 311] on button "Add" at bounding box center [735, 302] width 93 height 28
click at [761, 349] on span "Add" at bounding box center [735, 345] width 65 height 12
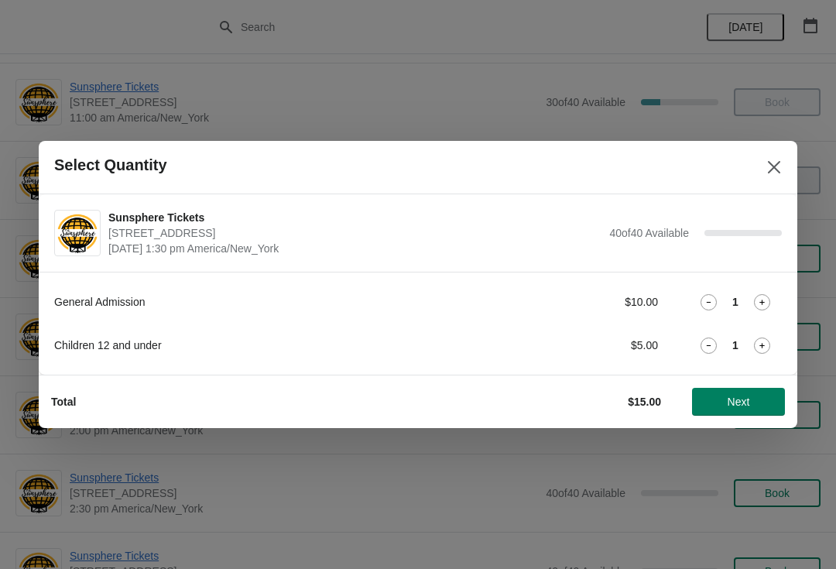
click at [771, 410] on button "Next" at bounding box center [738, 402] width 93 height 28
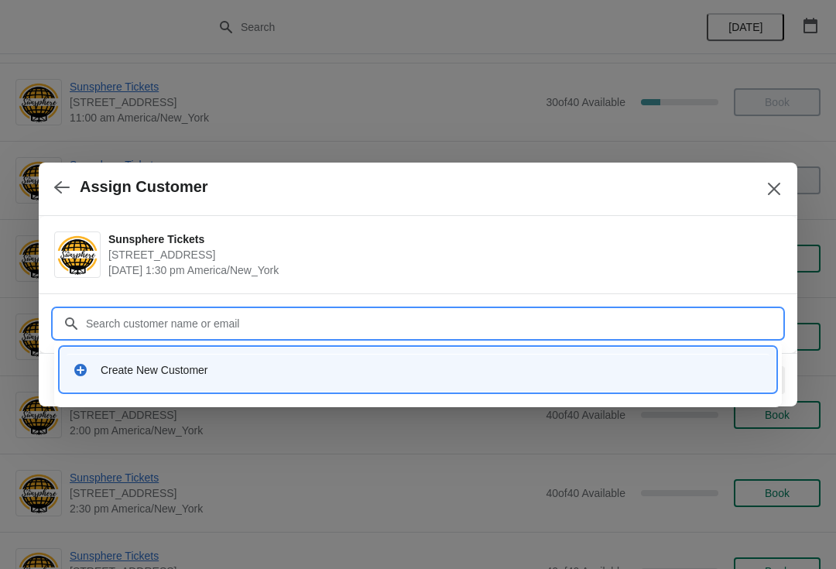
click at [285, 358] on div "Create New Customer" at bounding box center [418, 370] width 703 height 32
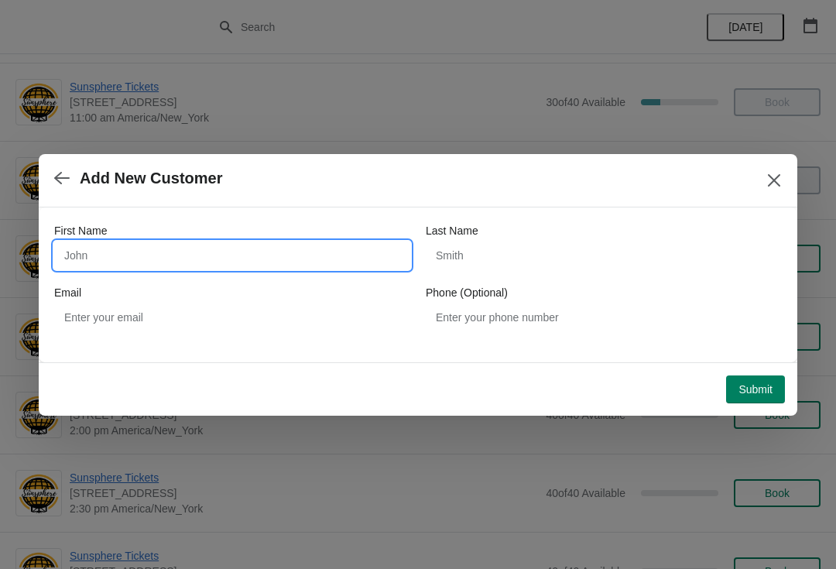
click at [303, 252] on input "First Name" at bounding box center [232, 256] width 356 height 28
type input "Lyndsie"
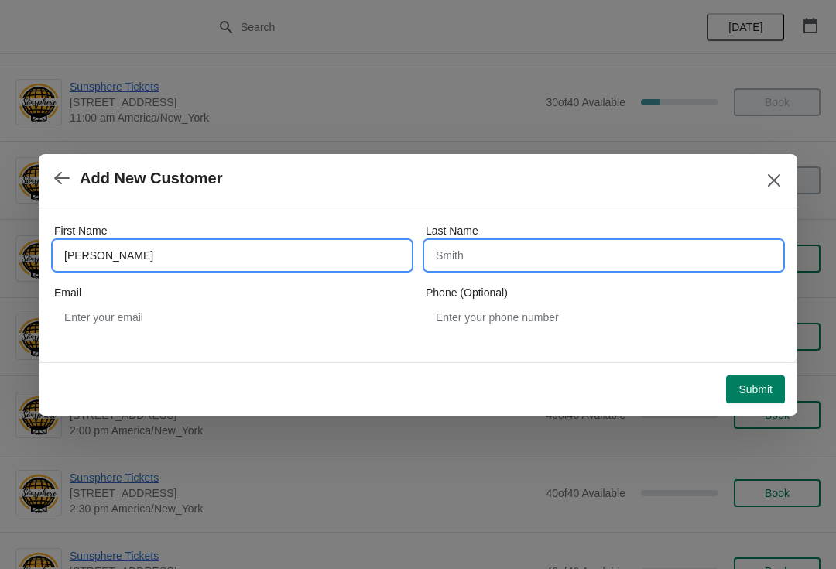
click at [565, 244] on input "Last Name" at bounding box center [604, 256] width 356 height 28
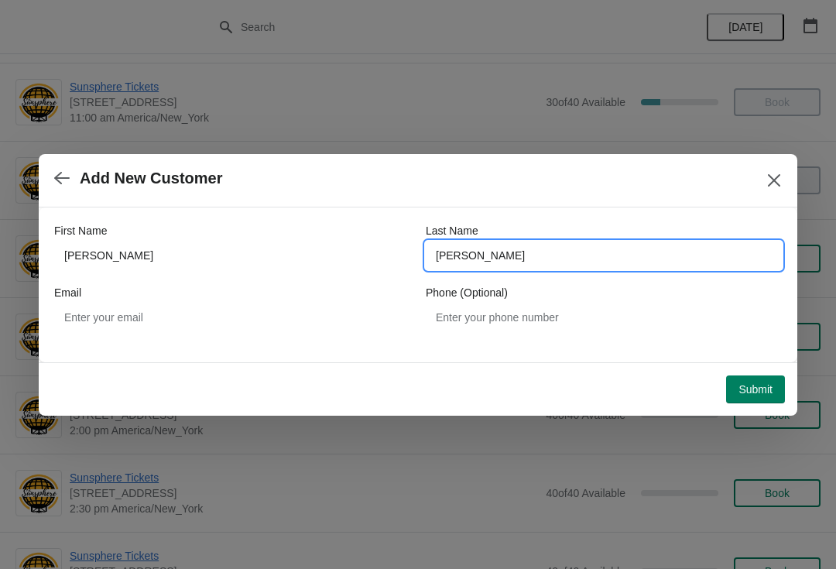
type input "Viola"
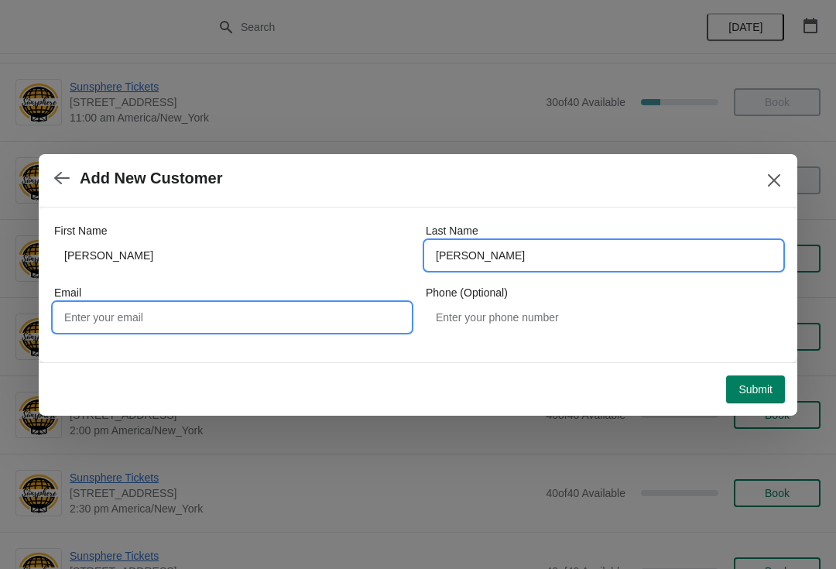
click at [300, 313] on input "Email" at bounding box center [232, 317] width 356 height 28
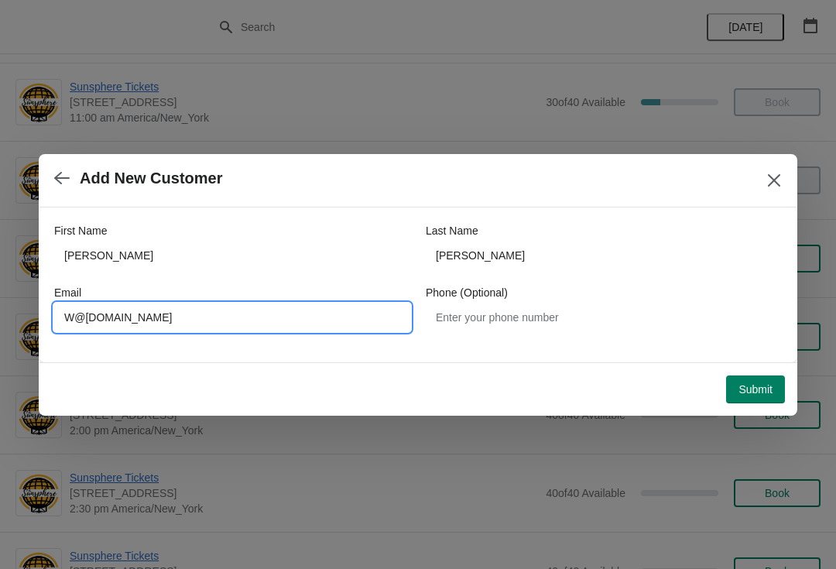
type input "W@e.com"
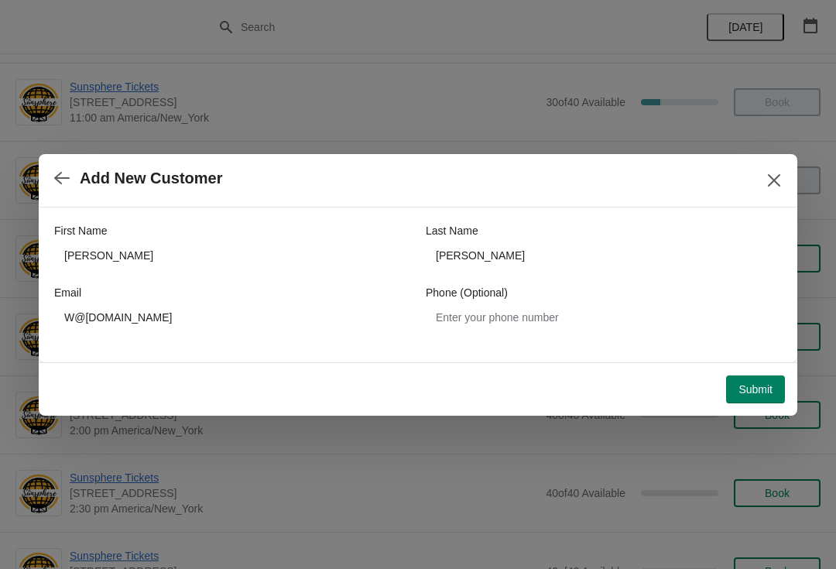
click at [759, 392] on span "Submit" at bounding box center [756, 389] width 34 height 12
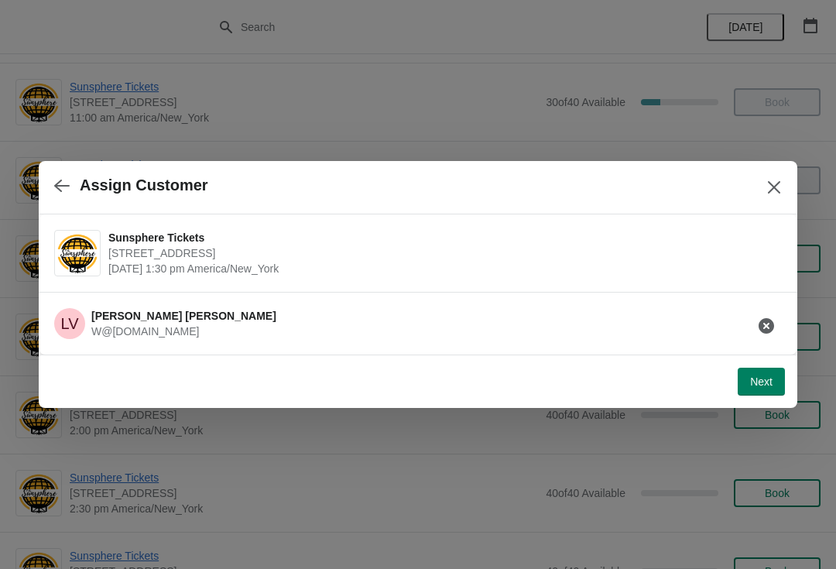
click at [760, 383] on span "Next" at bounding box center [761, 381] width 22 height 12
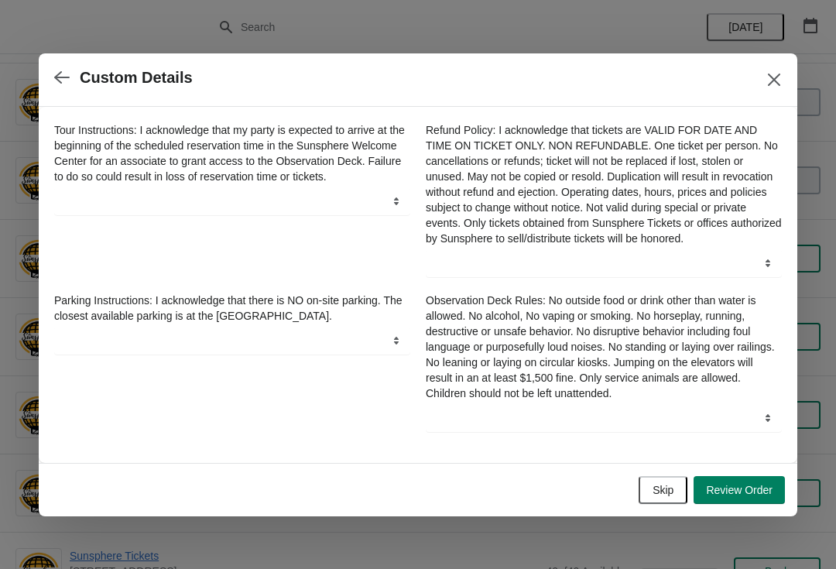
click at [674, 485] on button "Skip" at bounding box center [663, 490] width 49 height 28
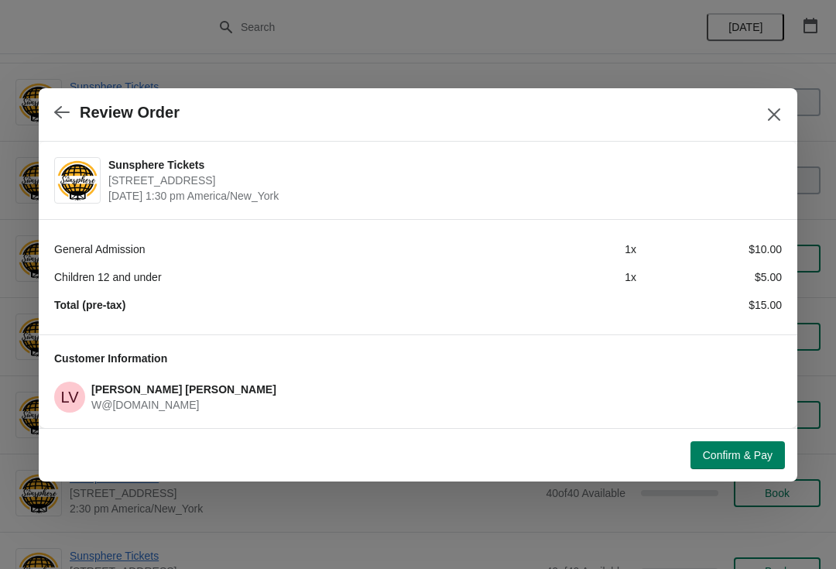
click at [720, 456] on span "Confirm & Pay" at bounding box center [738, 455] width 70 height 12
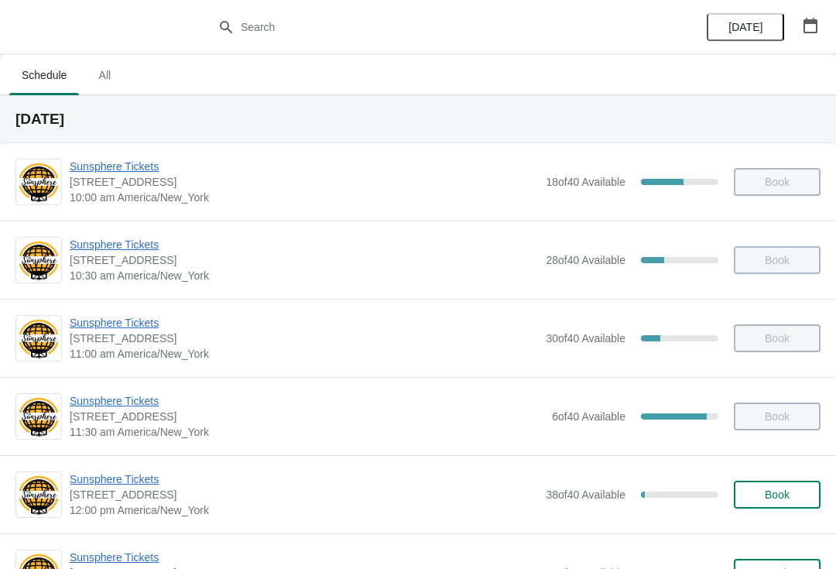
click at [784, 492] on span "Book" at bounding box center [777, 495] width 25 height 12
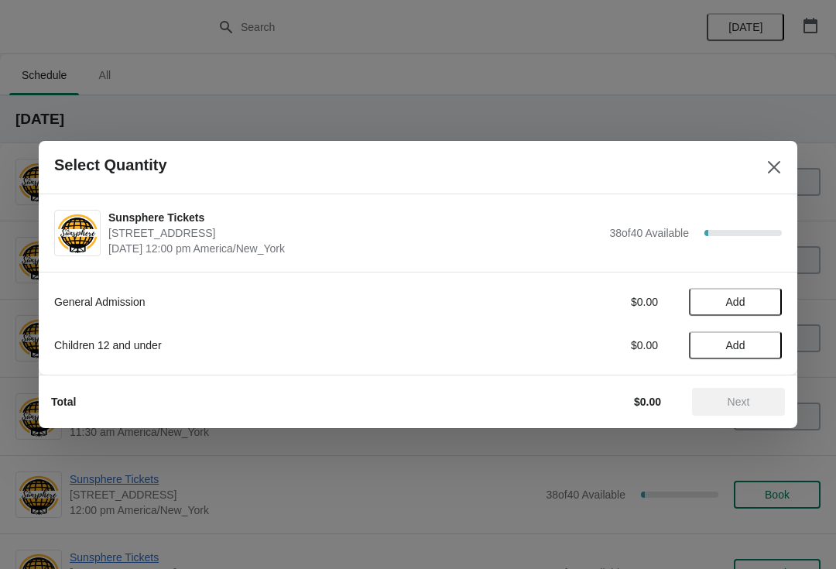
click at [751, 300] on span "Add" at bounding box center [735, 302] width 65 height 12
click at [754, 348] on span "Add" at bounding box center [735, 345] width 65 height 12
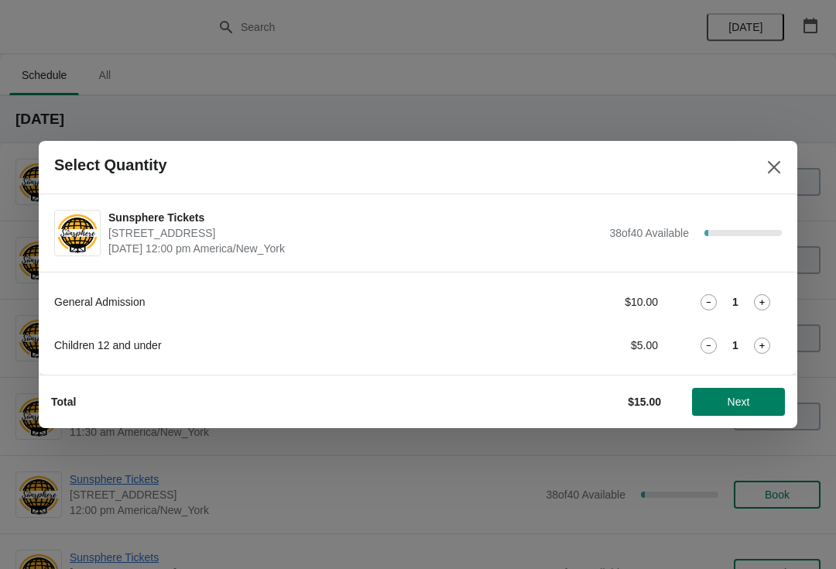
click at [744, 396] on span "Next" at bounding box center [739, 402] width 22 height 12
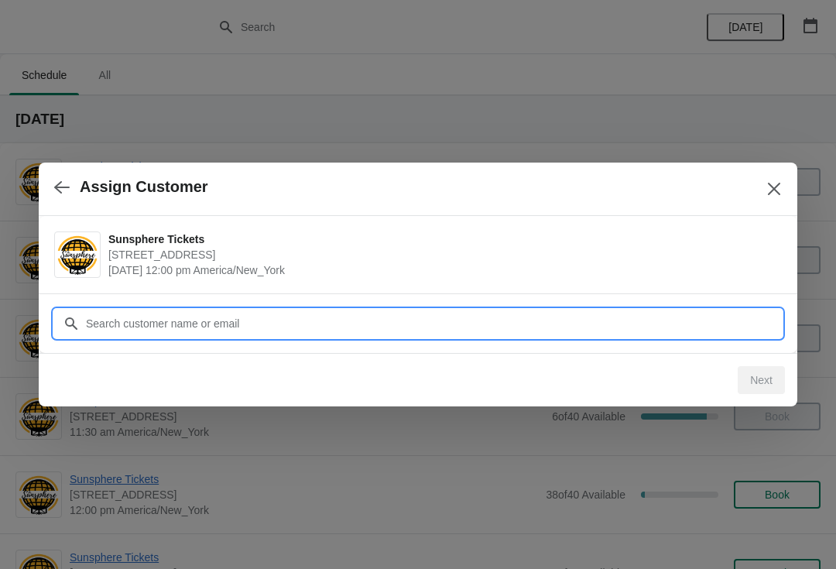
click at [674, 325] on input "Customer" at bounding box center [433, 324] width 697 height 28
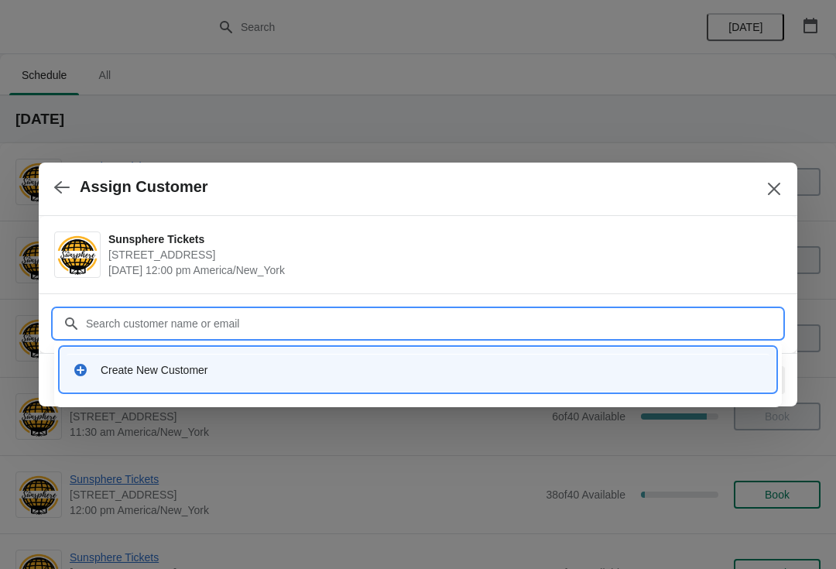
click at [263, 334] on input "Customer" at bounding box center [433, 324] width 697 height 28
click at [275, 377] on div "Create New Customer" at bounding box center [432, 369] width 663 height 15
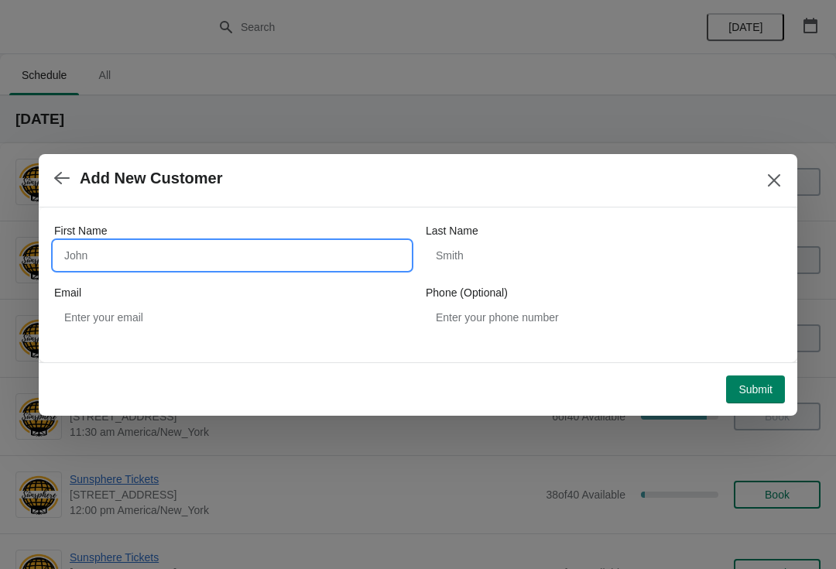
click at [231, 248] on input "First Name" at bounding box center [232, 256] width 356 height 28
type input "[PERSON_NAME]"
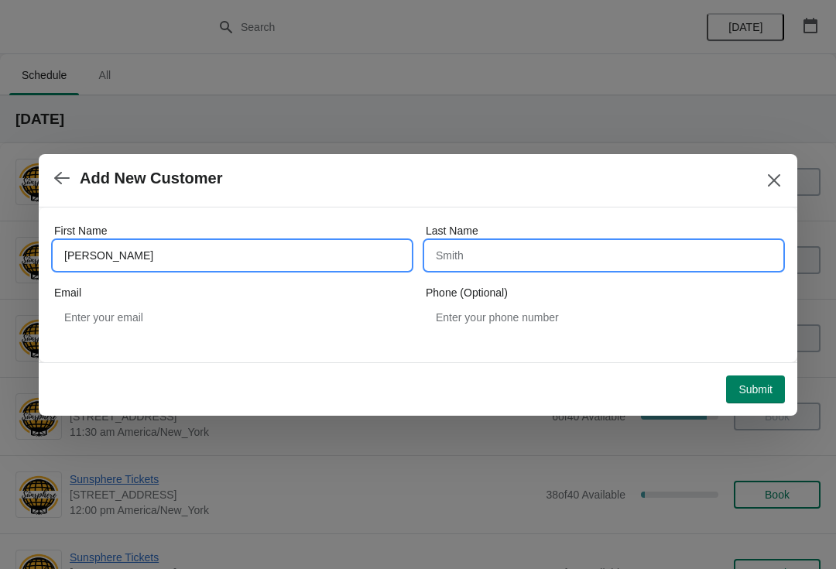
click at [536, 260] on input "Last Name" at bounding box center [604, 256] width 356 height 28
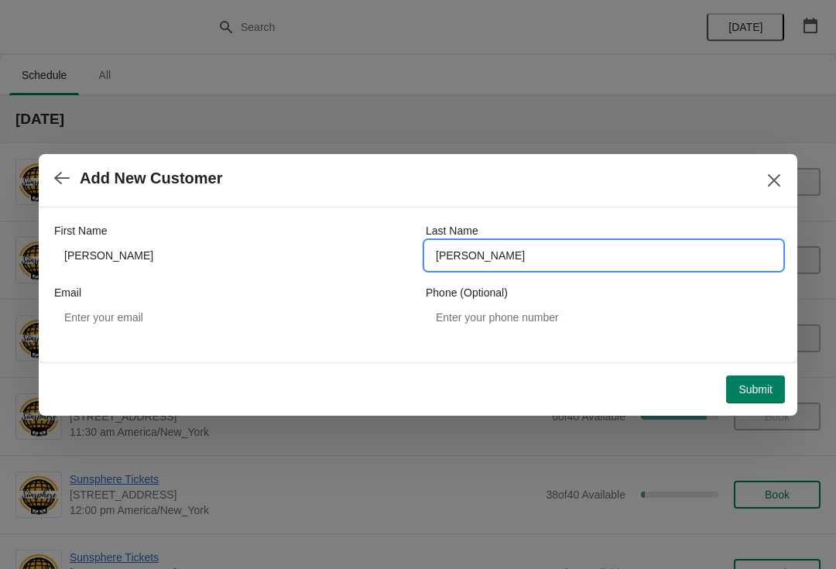
type input "[PERSON_NAME]"
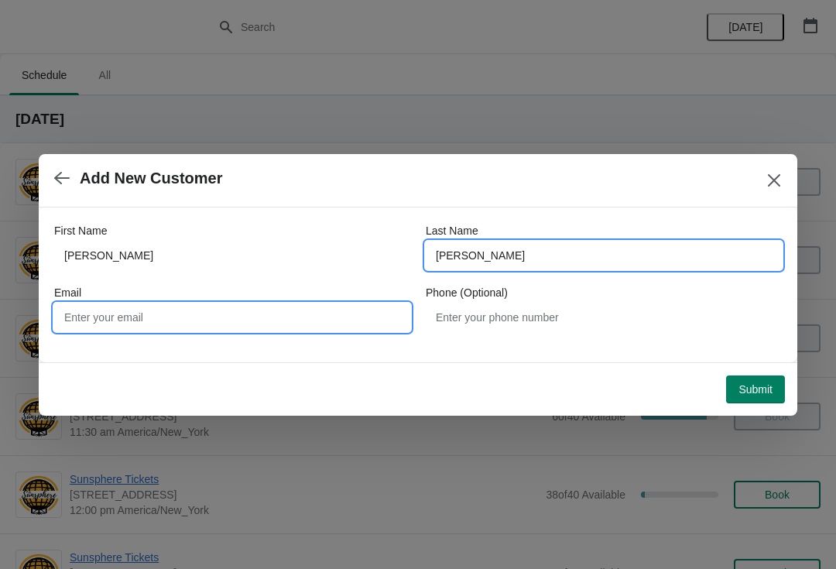
click at [224, 321] on input "Email" at bounding box center [232, 317] width 356 height 28
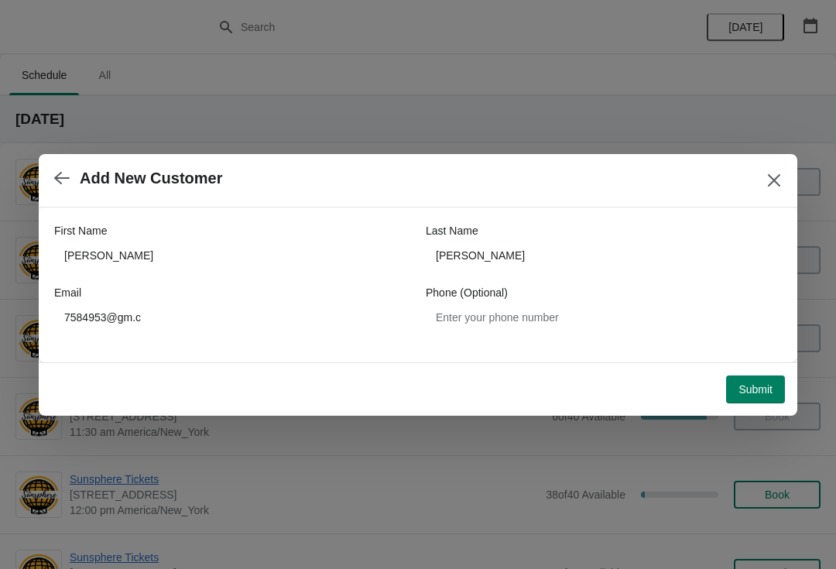
click at [769, 386] on span "Submit" at bounding box center [756, 389] width 34 height 12
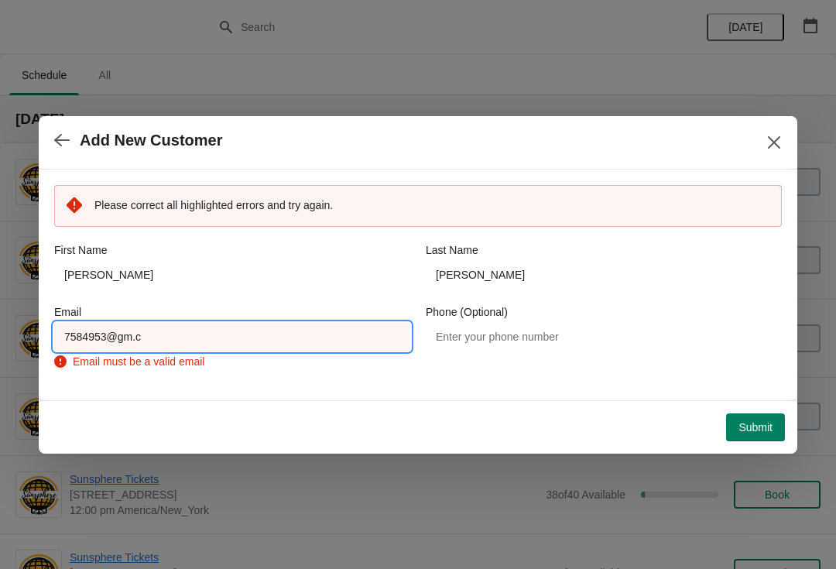
click at [268, 328] on input "7584953@gm.c" at bounding box center [232, 337] width 356 height 28
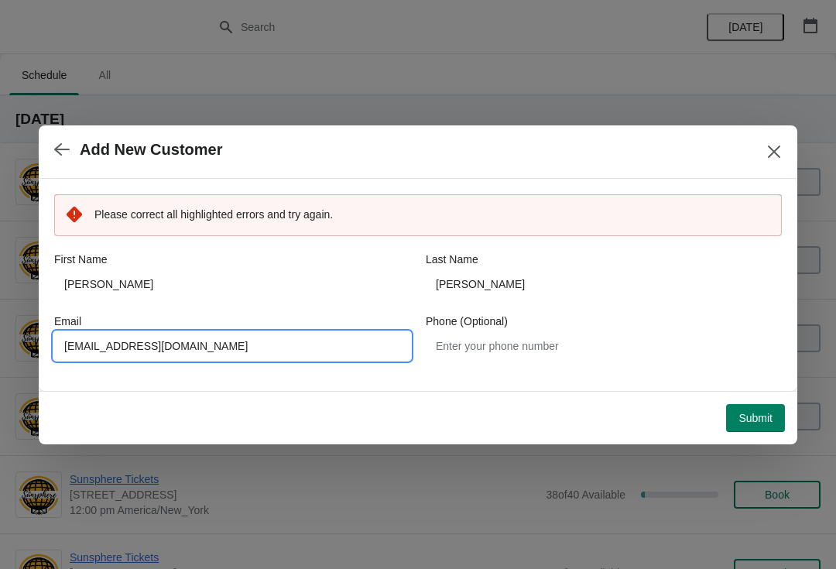
type input "7584953@gm.com"
click at [783, 404] on button "Submit" at bounding box center [755, 418] width 59 height 28
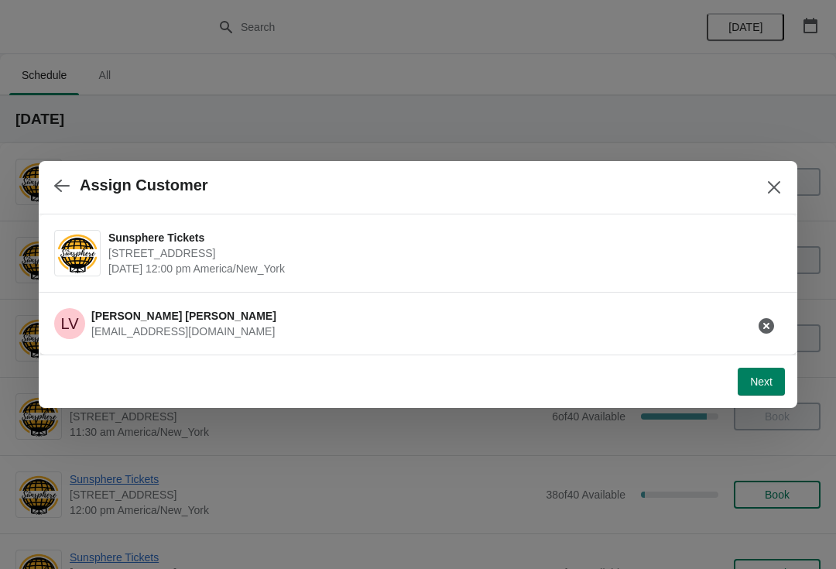
click at [771, 377] on span "Next" at bounding box center [761, 381] width 22 height 12
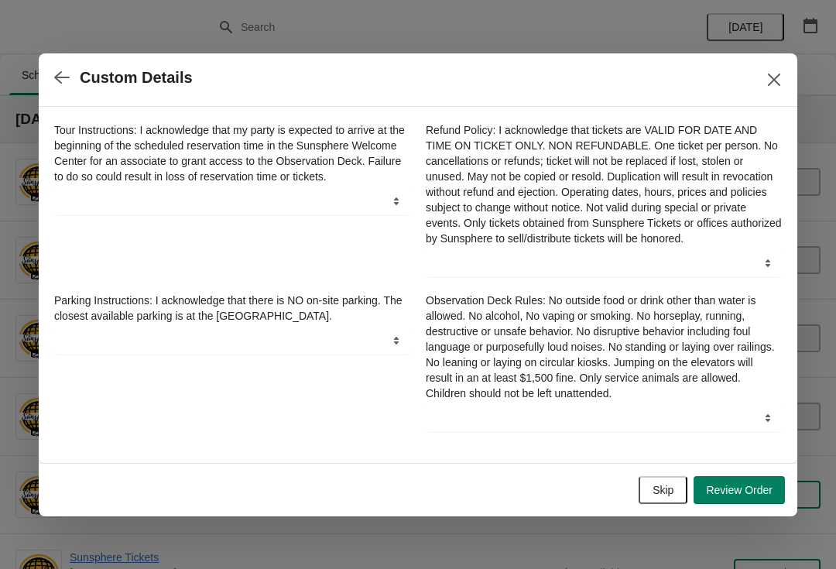
click at [670, 478] on div "Skip Review Order" at bounding box center [415, 487] width 740 height 34
click at [673, 488] on button "Skip" at bounding box center [663, 490] width 49 height 28
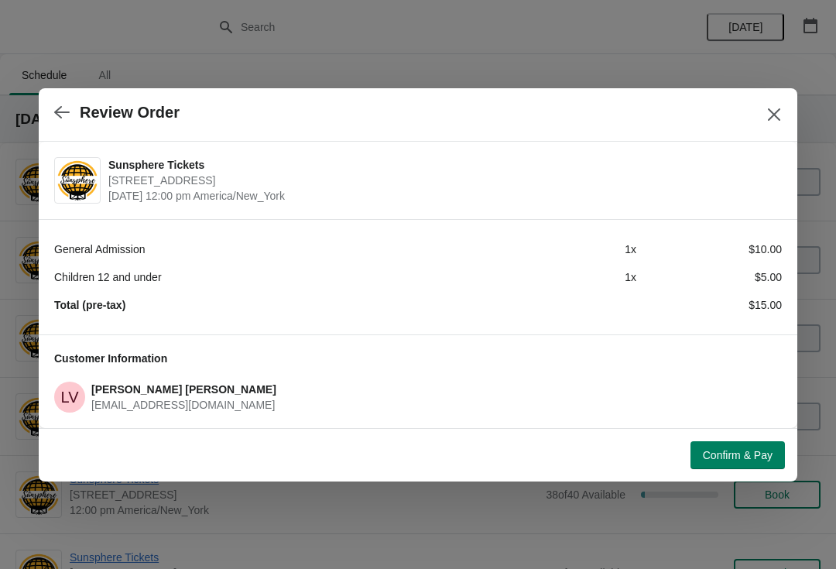
click at [729, 453] on span "Confirm & Pay" at bounding box center [738, 455] width 70 height 12
